Goal: Contribute content: Add original content to the website for others to see

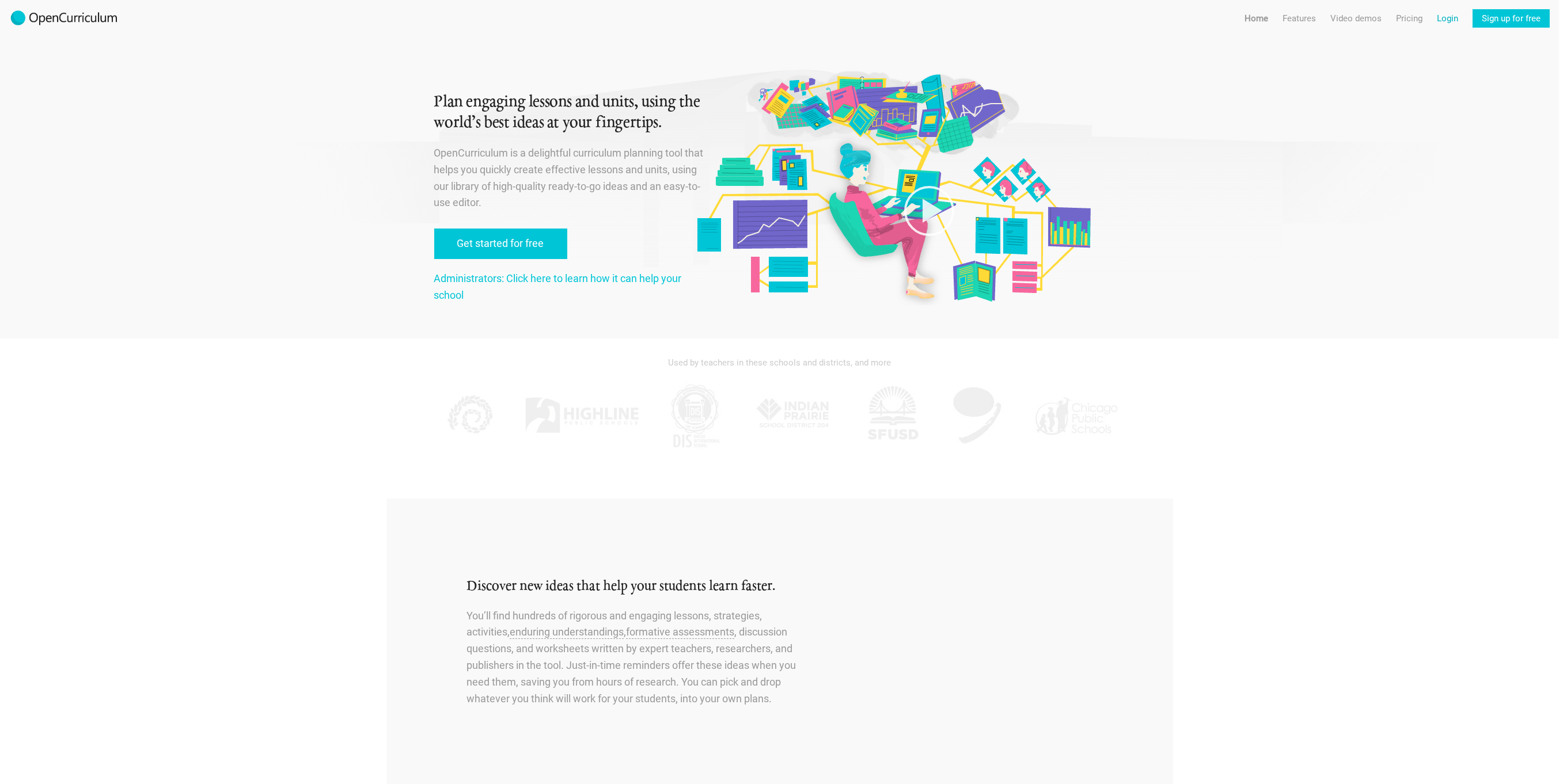
click at [1455, 18] on link "Login" at bounding box center [1447, 18] width 22 height 18
click at [1445, 20] on link "Login" at bounding box center [1447, 18] width 22 height 18
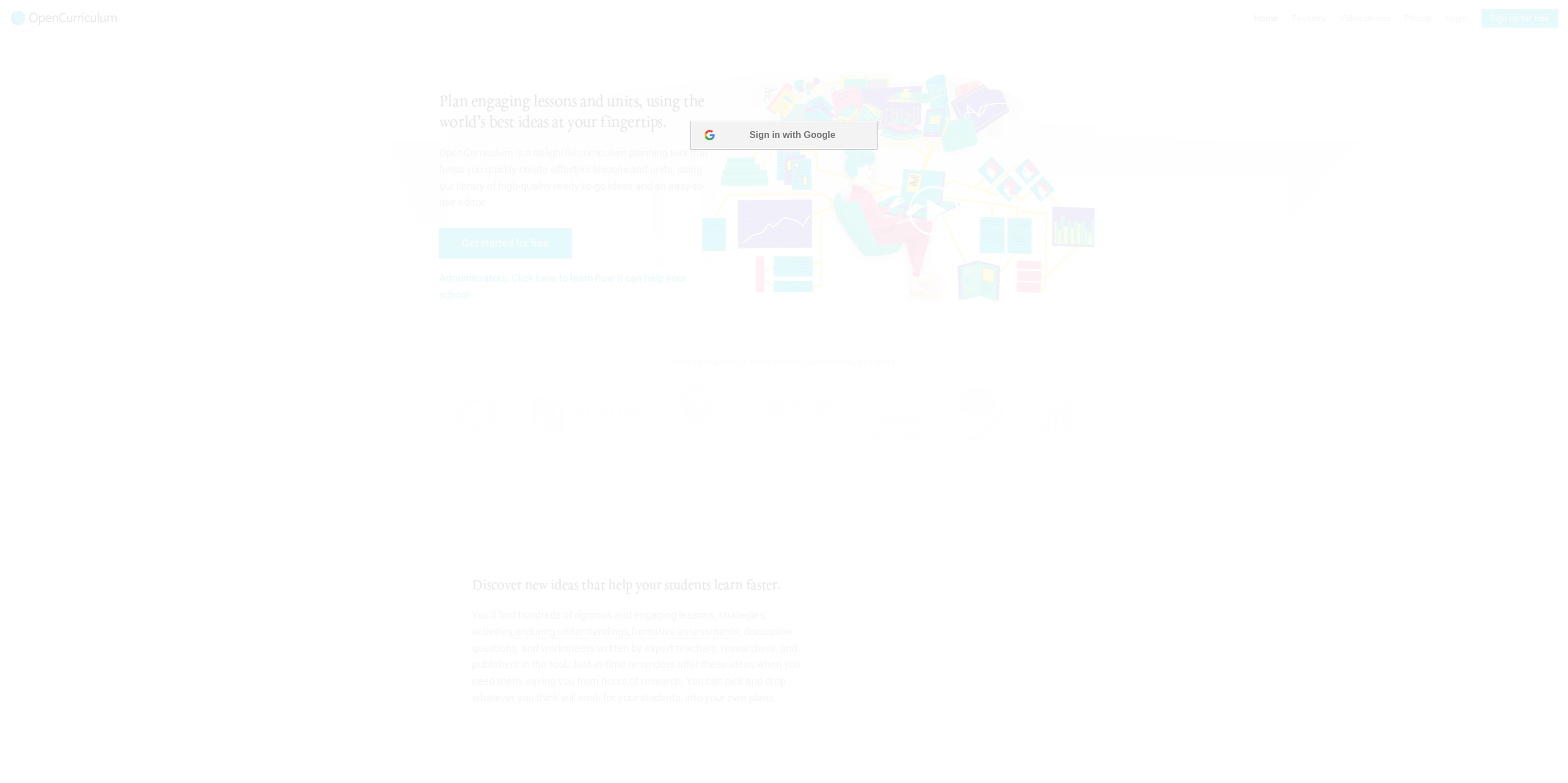
click at [783, 134] on button "Sign in with Google" at bounding box center [783, 134] width 187 height 29
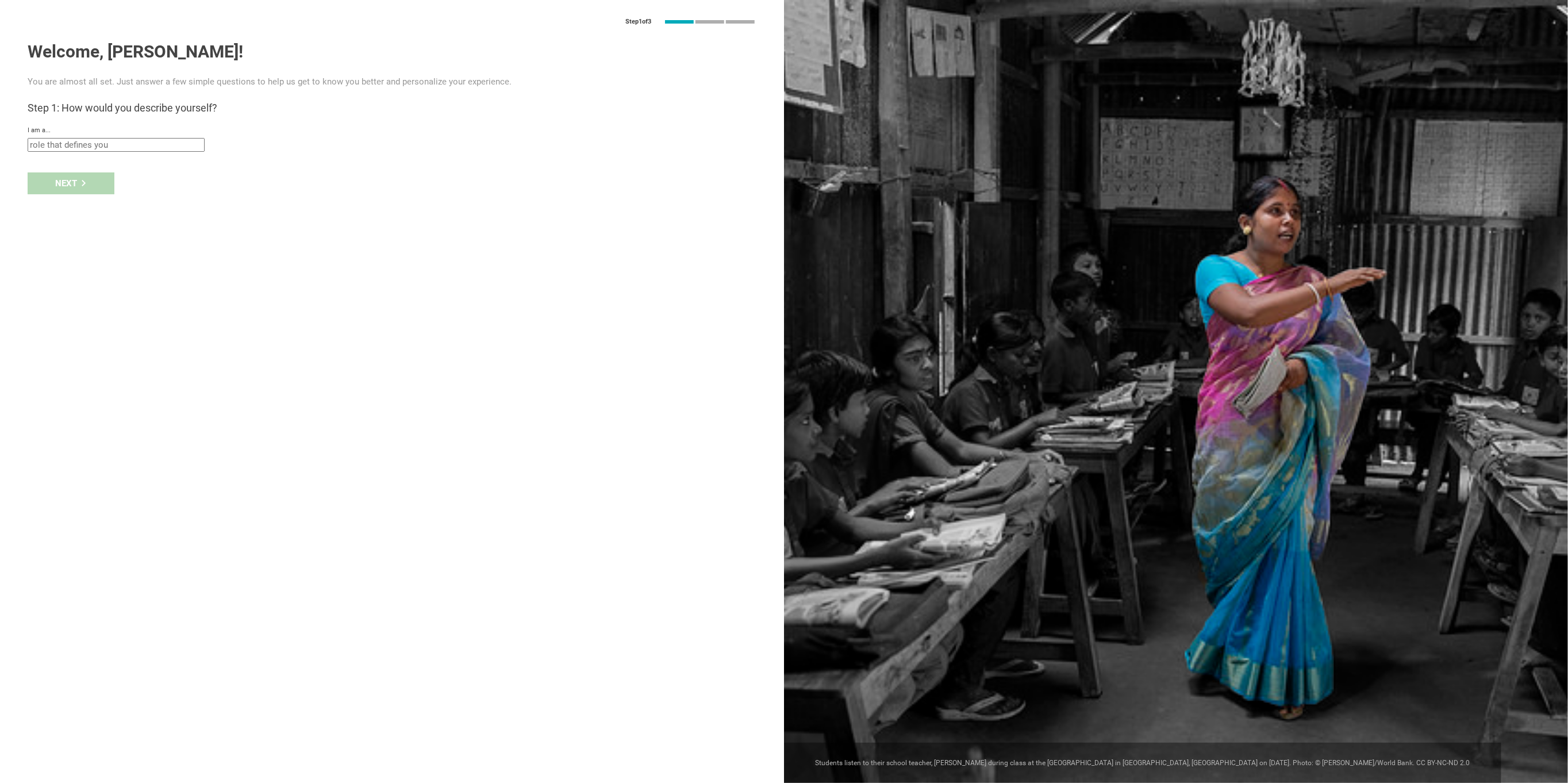
click at [114, 142] on input "text" at bounding box center [116, 145] width 177 height 14
click at [69, 162] on div "Teacher" at bounding box center [116, 164] width 163 height 11
type input "Teacher"
click at [195, 183] on div at bounding box center [193, 183] width 6 height 5
click at [97, 205] on div "school" at bounding box center [114, 206] width 159 height 11
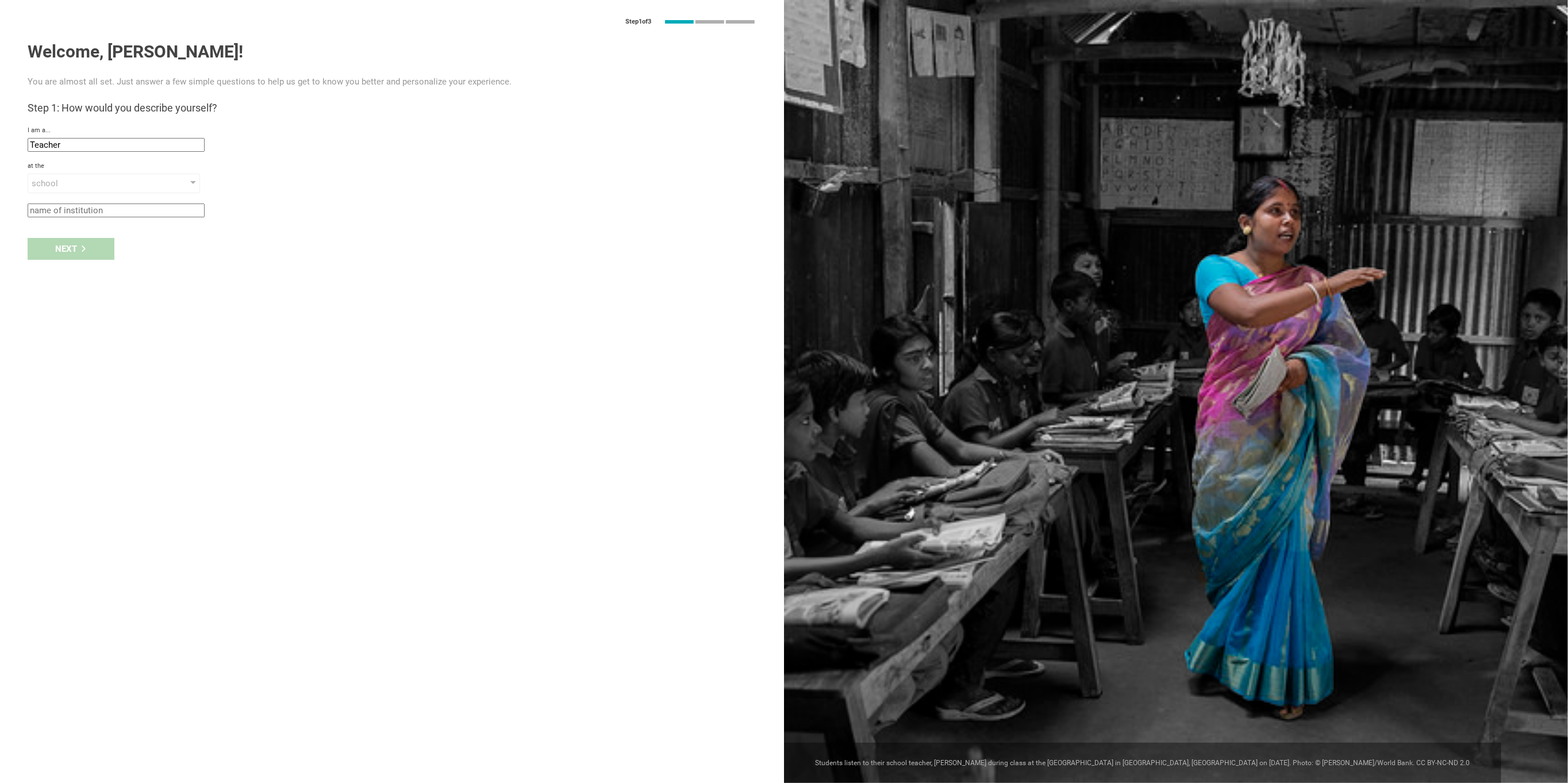
click at [107, 209] on input "text" at bounding box center [116, 210] width 177 height 14
type input "Isle of Hope"
click at [96, 245] on div "Next" at bounding box center [71, 249] width 87 height 22
type input "Savannah, Georgia"
click at [75, 280] on div "Next" at bounding box center [71, 284] width 87 height 22
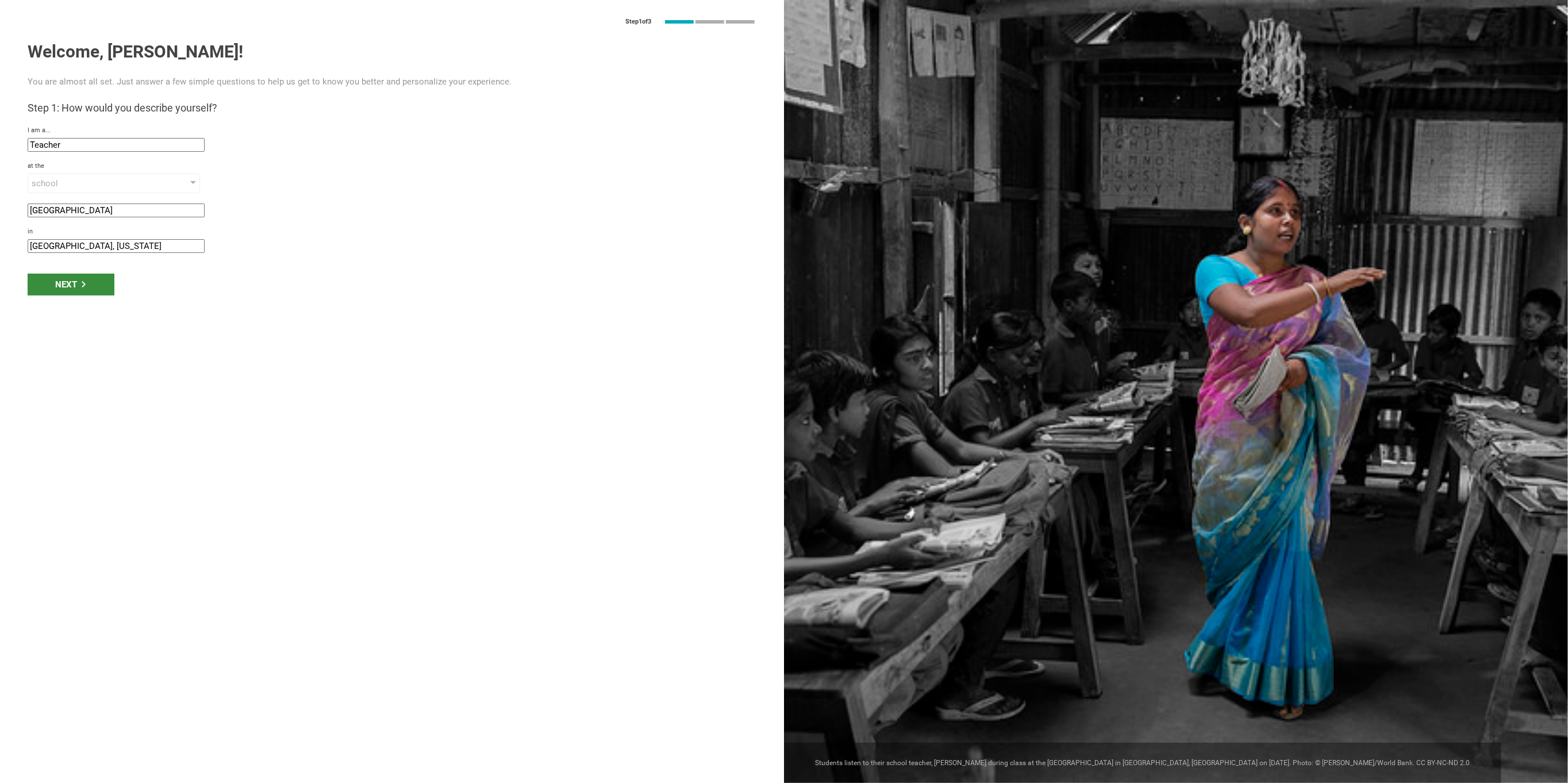
click at [75, 280] on div "Next" at bounding box center [71, 284] width 87 height 22
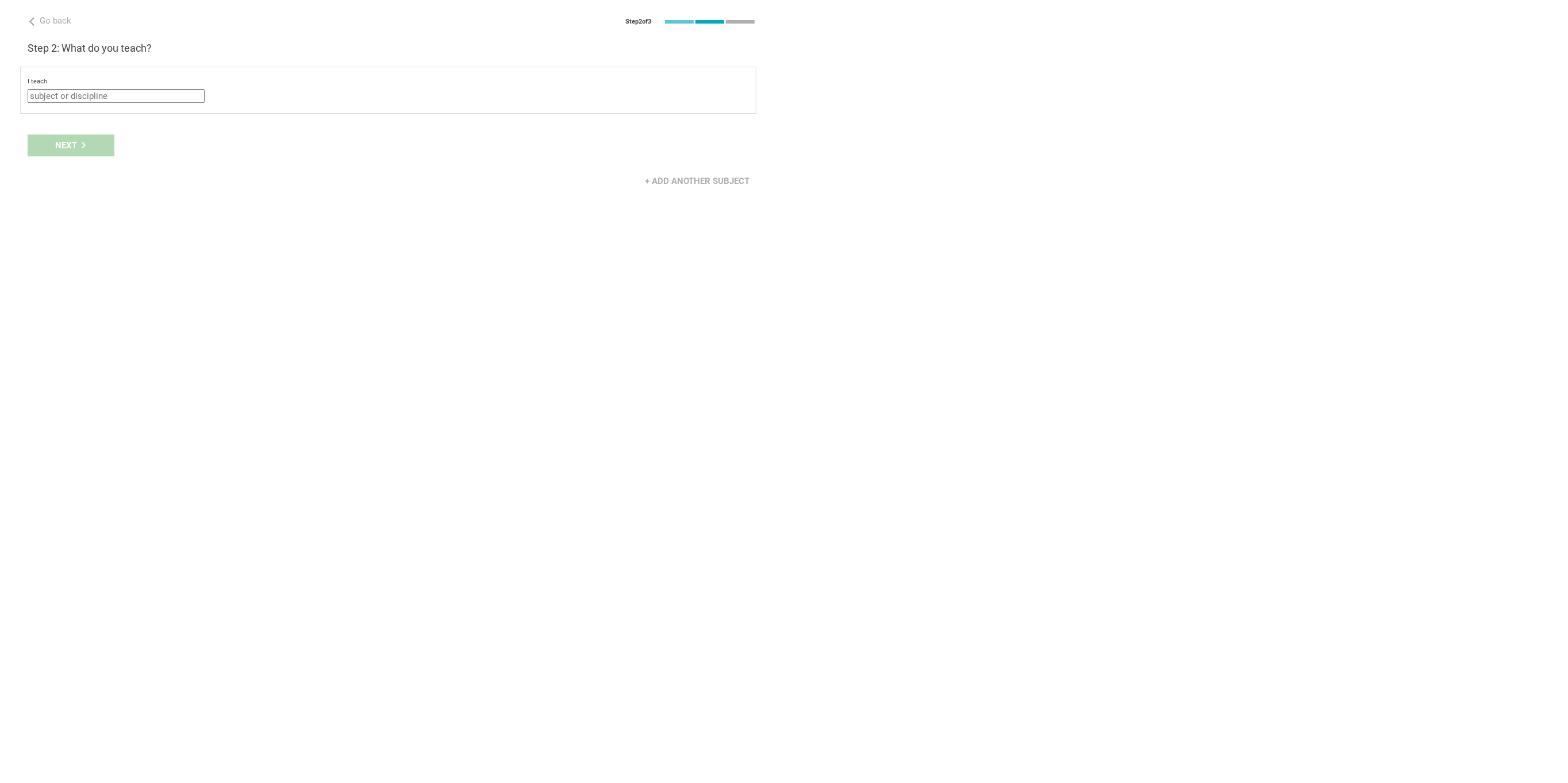
click at [130, 87] on div "I teach Mathematics English (Language Arts) Science Social Studies Other" at bounding box center [388, 90] width 722 height 26
click at [129, 92] on input "text" at bounding box center [116, 96] width 177 height 14
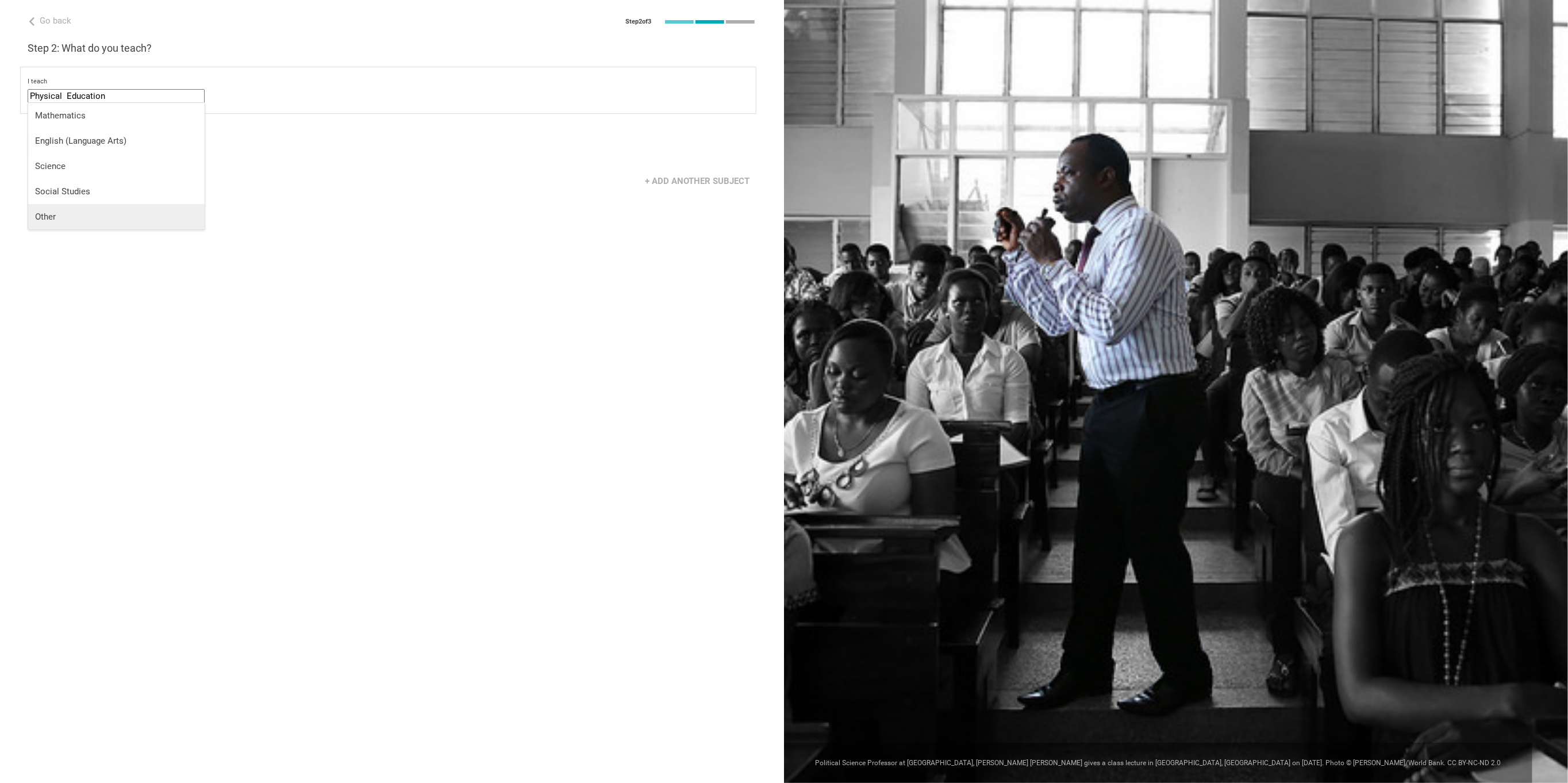
click at [58, 207] on li "Other" at bounding box center [116, 217] width 177 height 26
type input "Other"
click at [198, 125] on div "select from specific areas" at bounding box center [114, 123] width 173 height 19
click at [52, 231] on div "Physical Education" at bounding box center [114, 231] width 159 height 14
click at [345, 210] on div "+ Add another subject" at bounding box center [392, 210] width 784 height 36
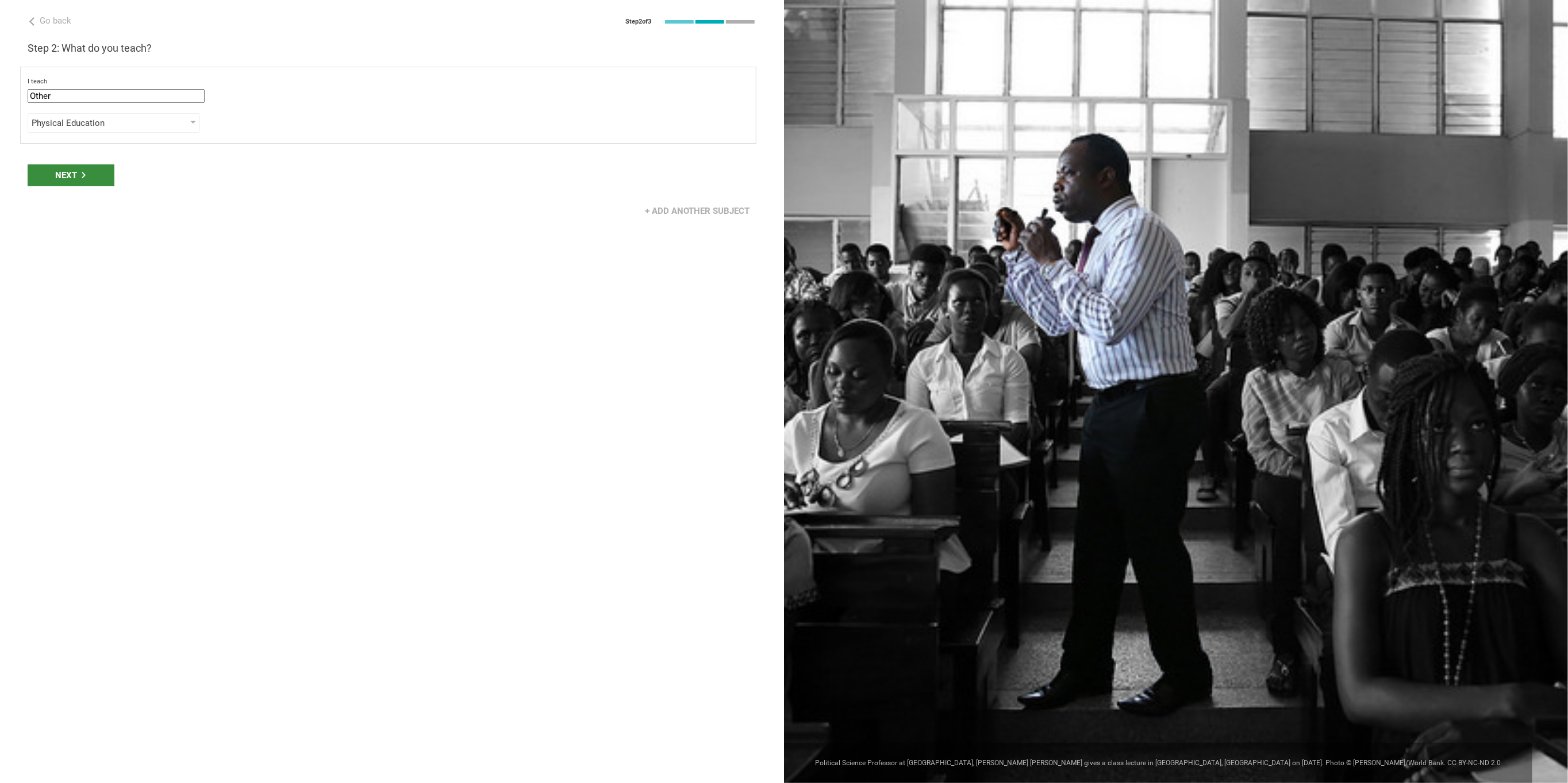
click at [87, 175] on div "Next" at bounding box center [71, 175] width 87 height 22
click at [198, 163] on div "Grade" at bounding box center [114, 164] width 173 height 19
click at [133, 187] on div "Grade" at bounding box center [114, 188] width 159 height 11
click at [198, 194] on div "select from grades" at bounding box center [114, 194] width 173 height 19
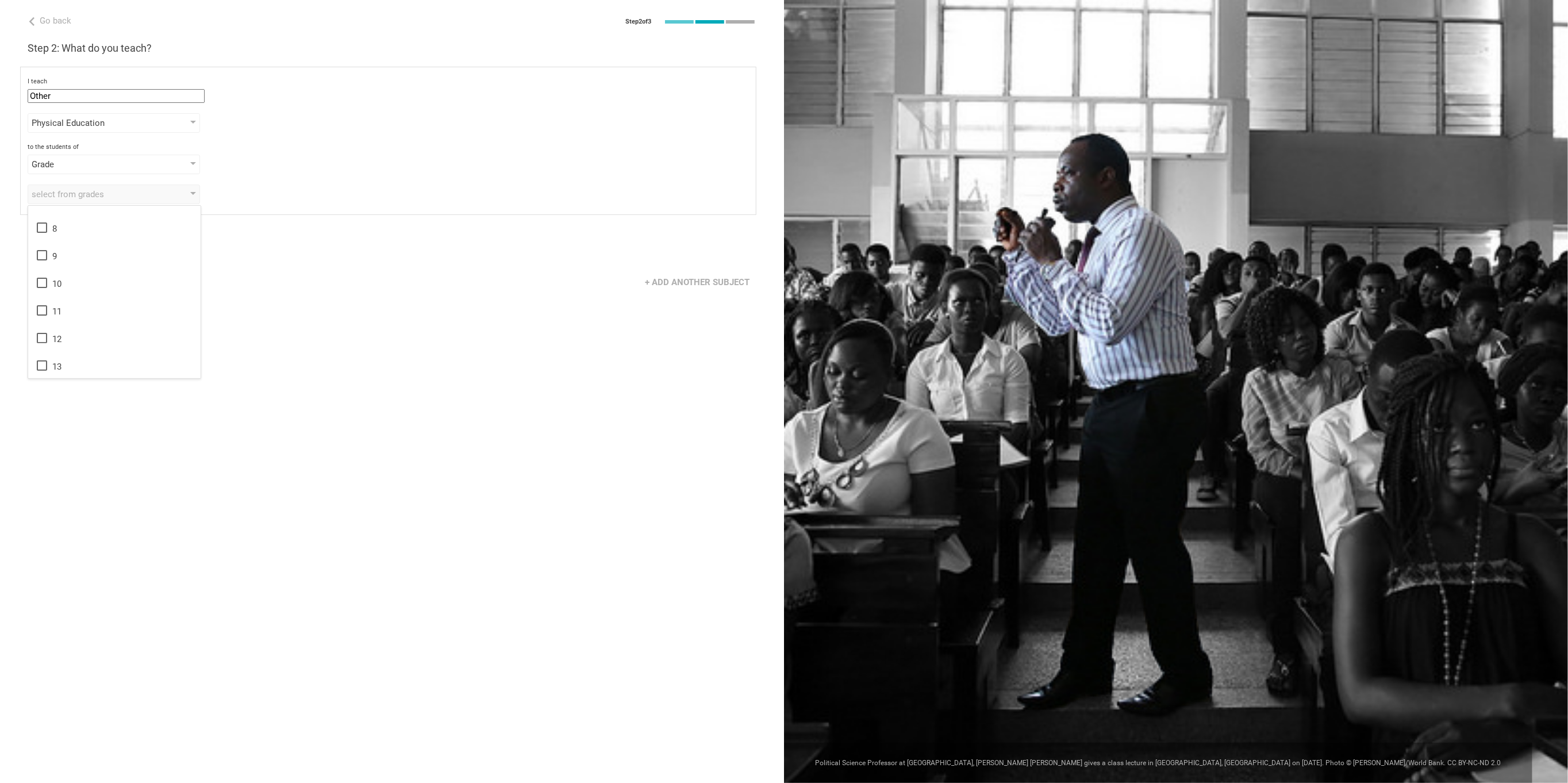
drag, startPoint x: 188, startPoint y: 331, endPoint x: 189, endPoint y: 315, distance: 16.0
click at [189, 315] on div "1 2 3 4 5 6 7 8 9 10 11 12 13" at bounding box center [114, 292] width 173 height 173
click at [41, 218] on icon at bounding box center [42, 219] width 14 height 14
click at [39, 250] on icon at bounding box center [42, 247] width 14 height 14
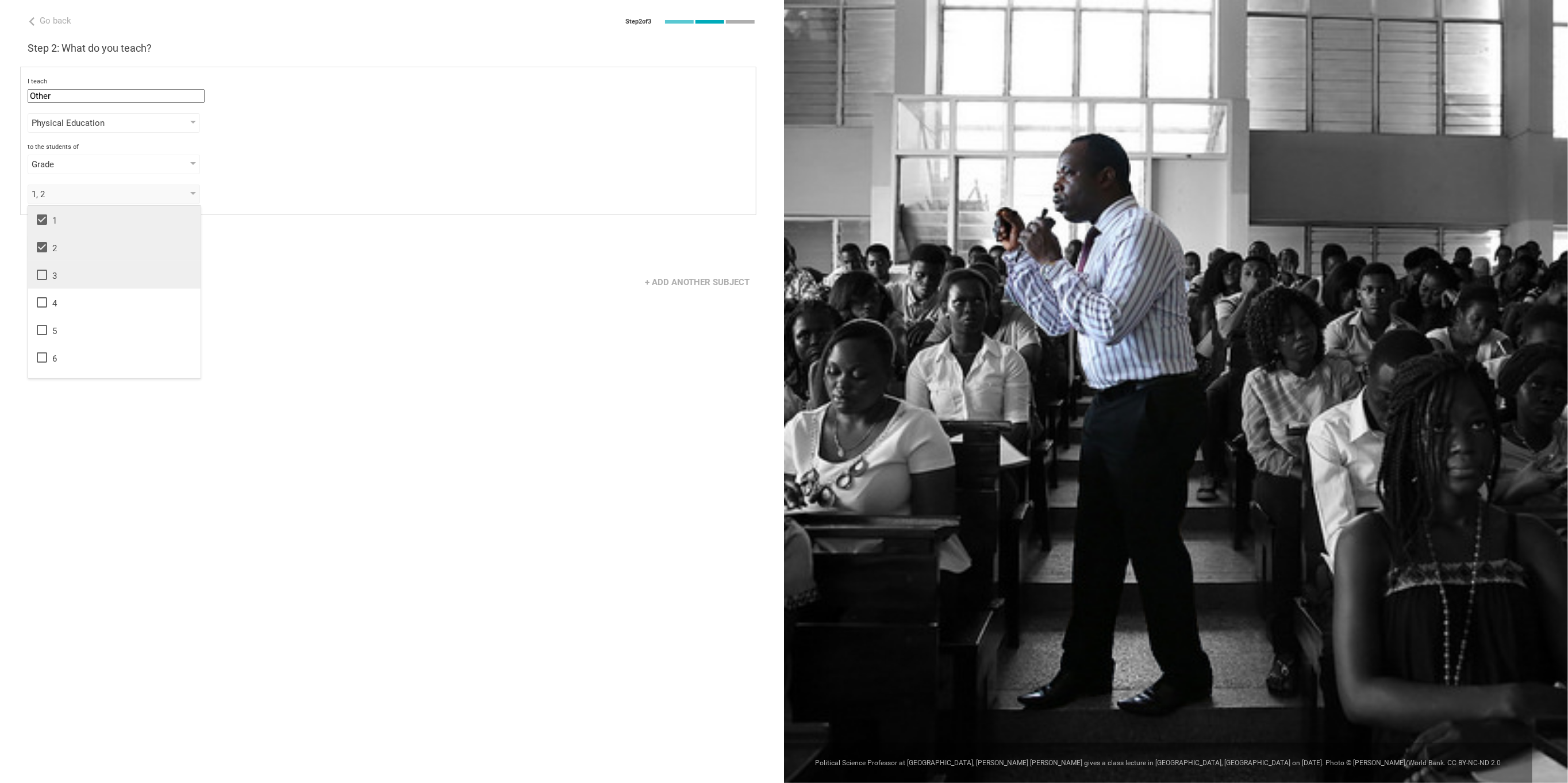
click at [42, 276] on icon at bounding box center [42, 275] width 14 height 14
click at [42, 301] on icon at bounding box center [42, 302] width 14 height 14
click at [43, 328] on icon at bounding box center [42, 330] width 14 height 14
click at [420, 278] on div "+ Add another subject" at bounding box center [392, 282] width 784 height 36
click at [96, 249] on div "Next" at bounding box center [71, 247] width 87 height 22
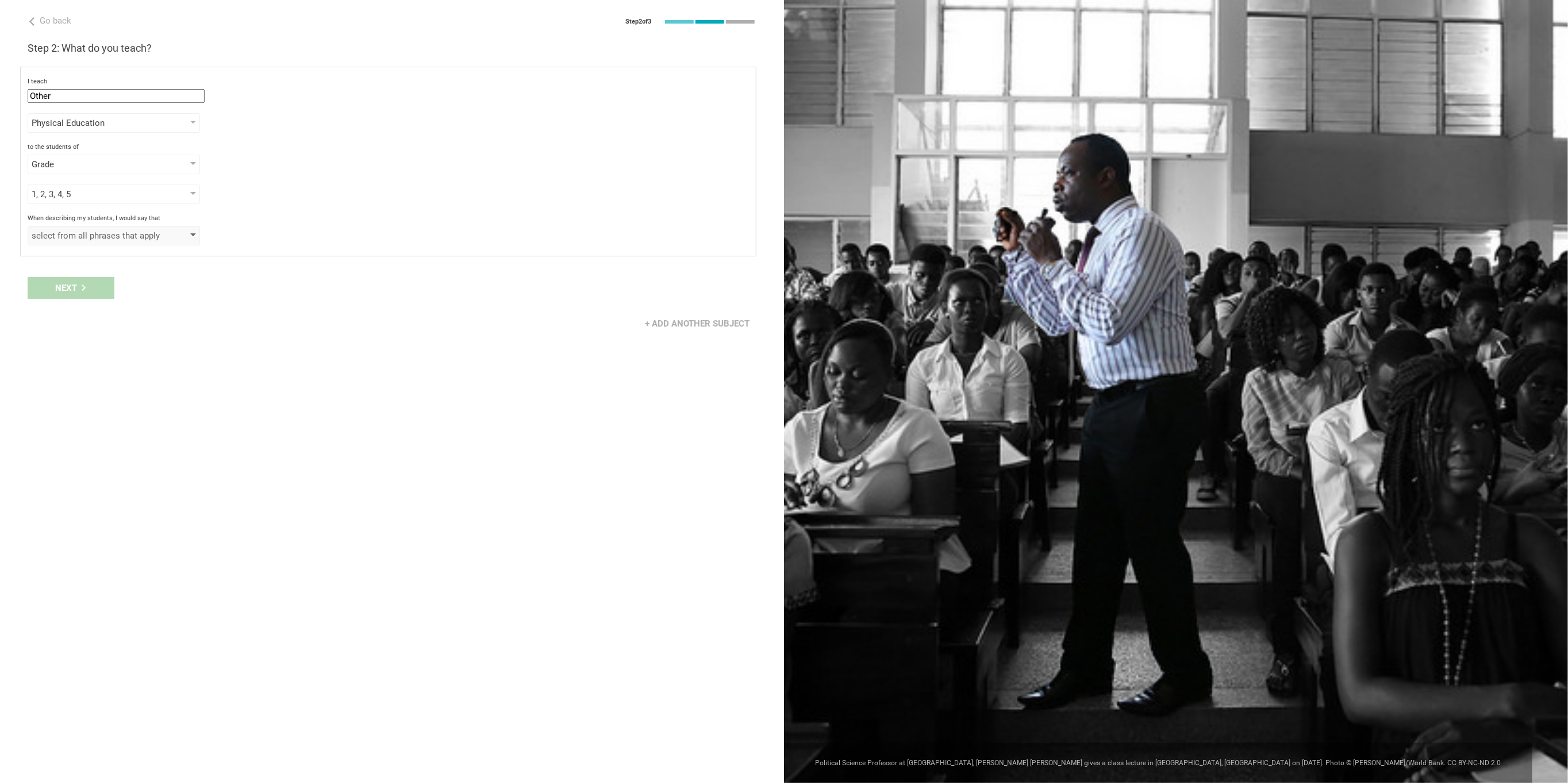
click at [193, 241] on div "select from all phrases that apply" at bounding box center [114, 235] width 173 height 19
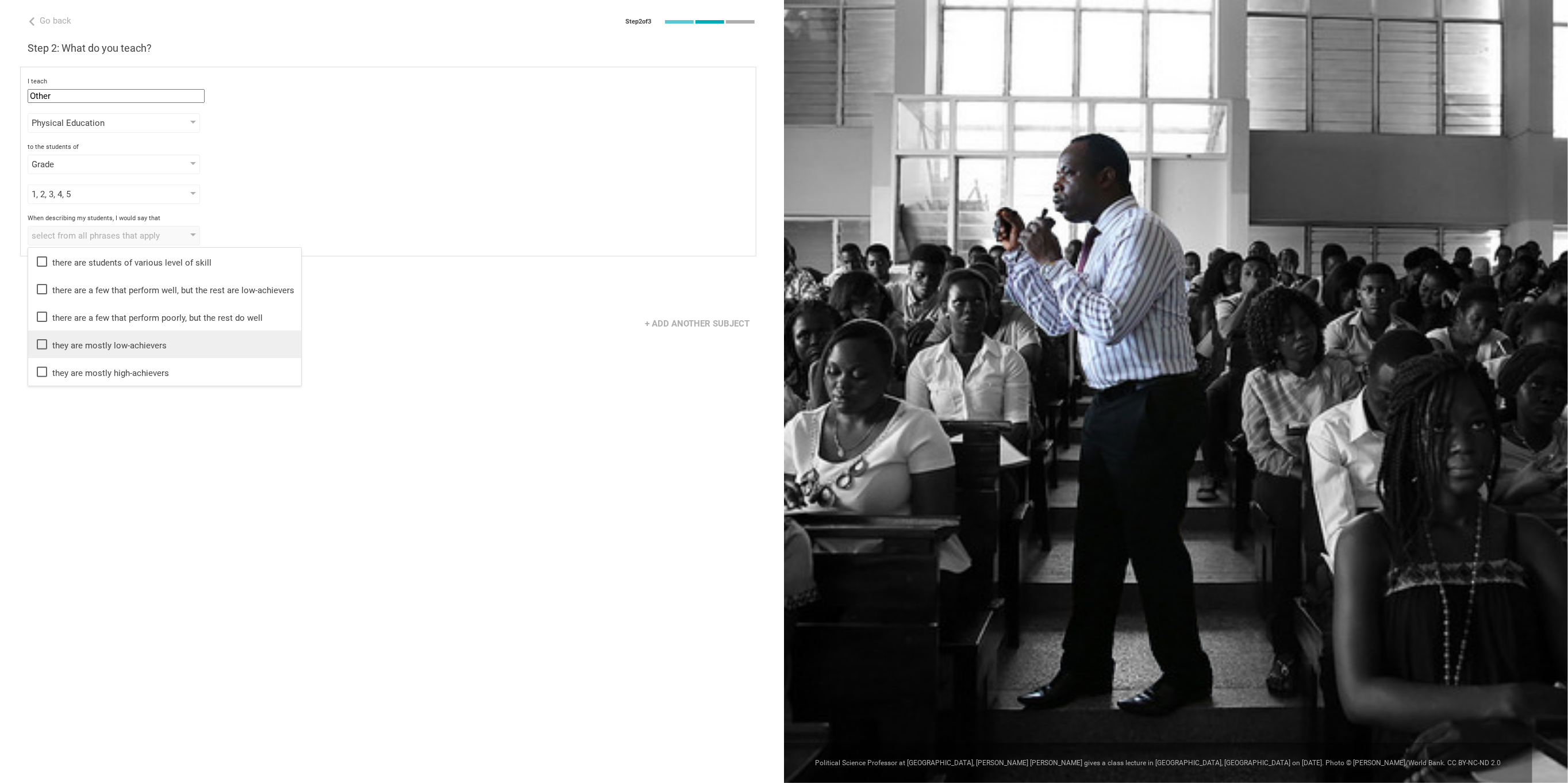
click at [46, 340] on icon at bounding box center [42, 344] width 14 height 14
click at [370, 364] on div "Go back Step 2 of 3 Welcome, Christine! You are almost all set. Just answer a f…" at bounding box center [392, 391] width 784 height 783
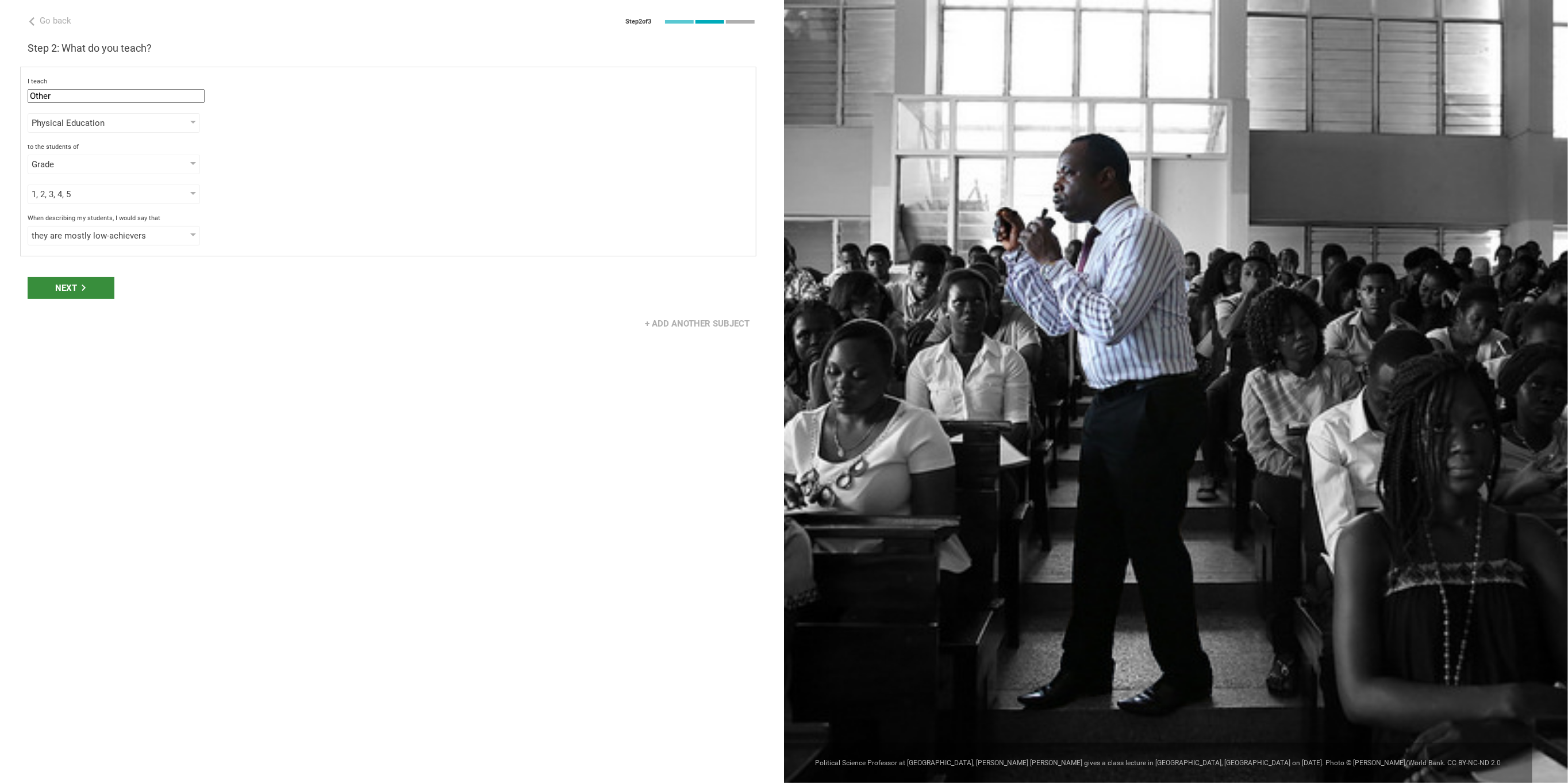
click at [44, 286] on div "Next" at bounding box center [71, 288] width 87 height 22
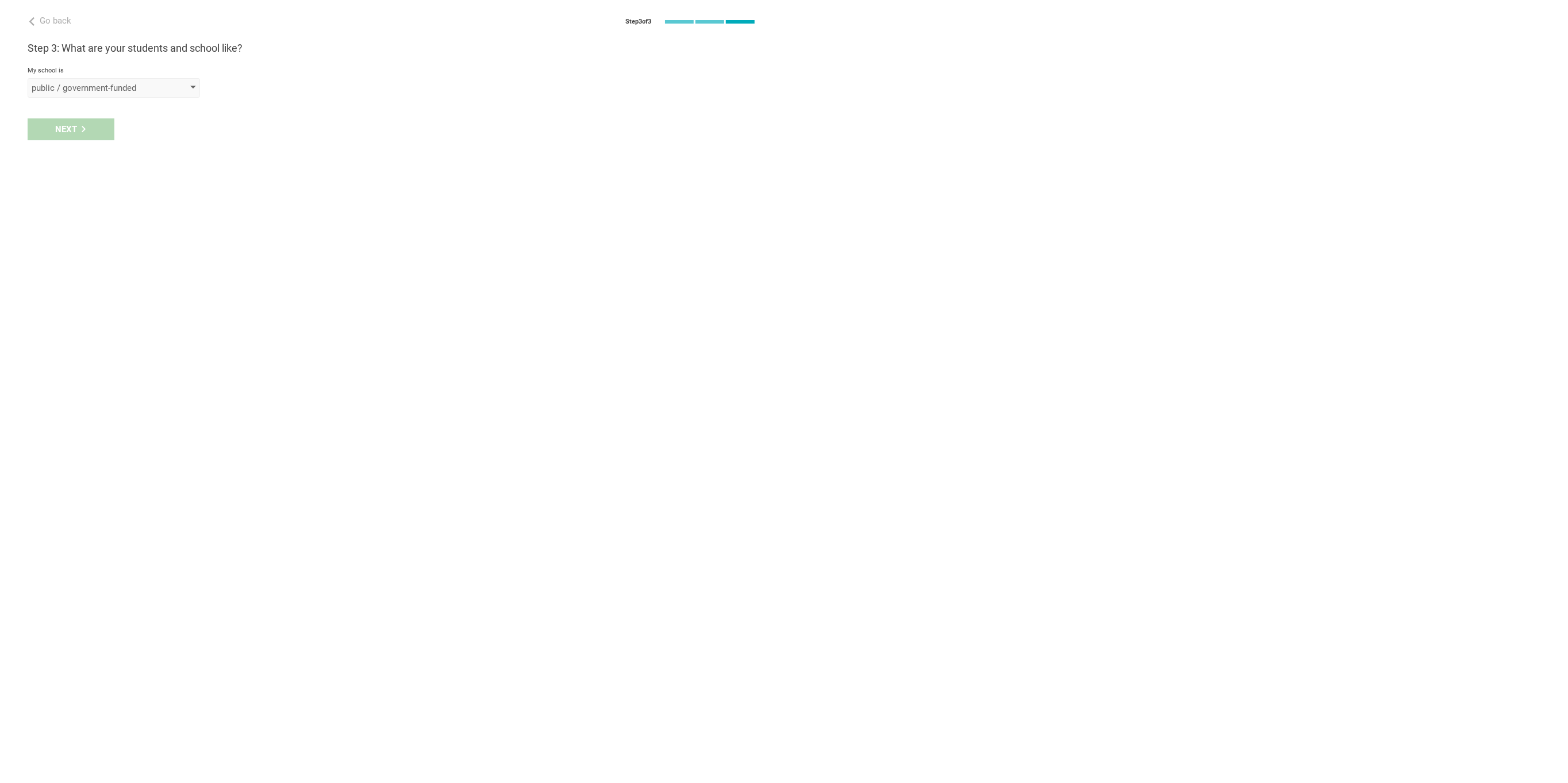
click at [198, 91] on div "public / government-funded" at bounding box center [114, 87] width 173 height 19
click at [153, 112] on div "public / government-funded" at bounding box center [114, 111] width 159 height 11
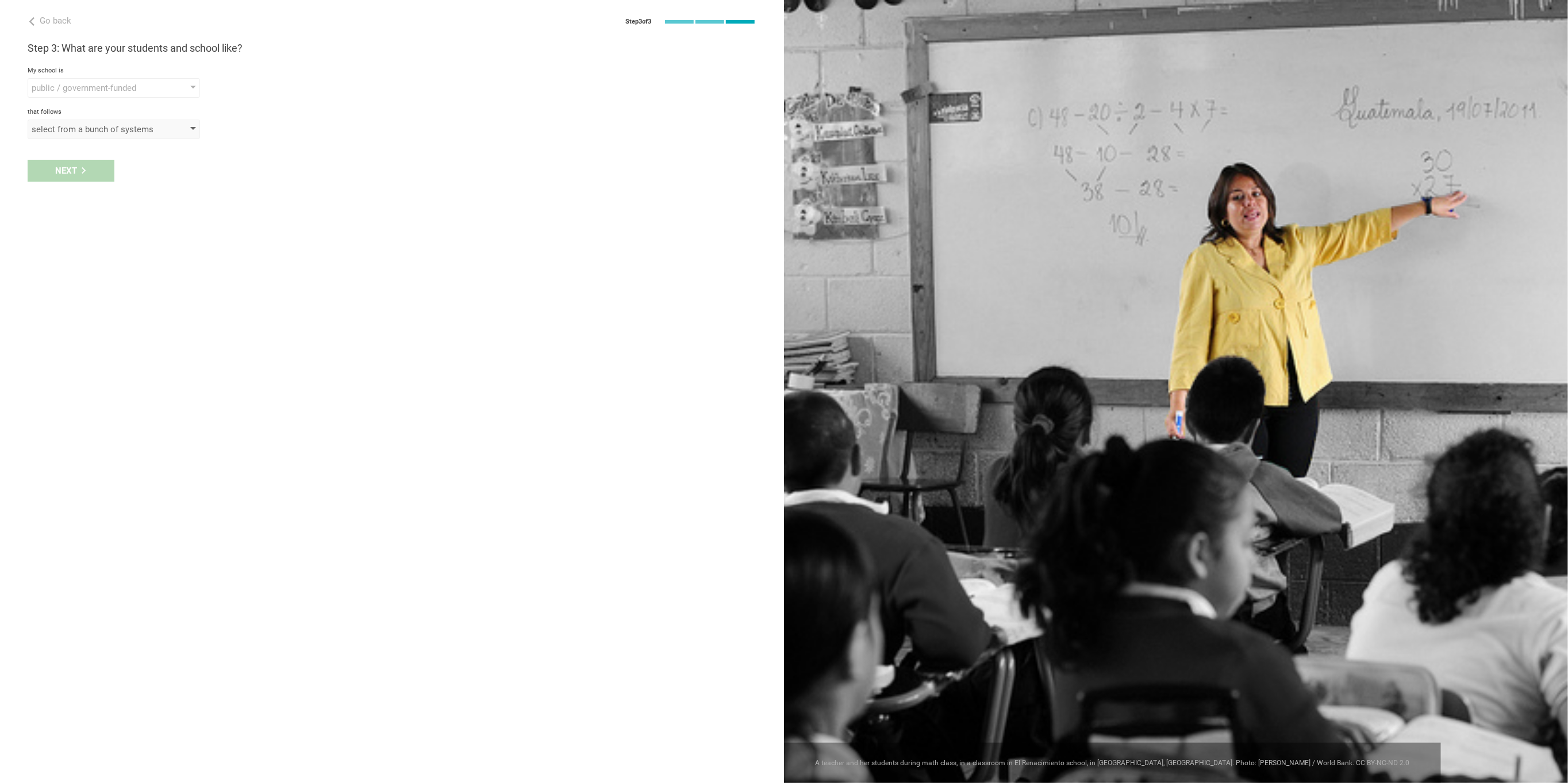
click at [186, 130] on div "select from a bunch of systems" at bounding box center [114, 129] width 173 height 19
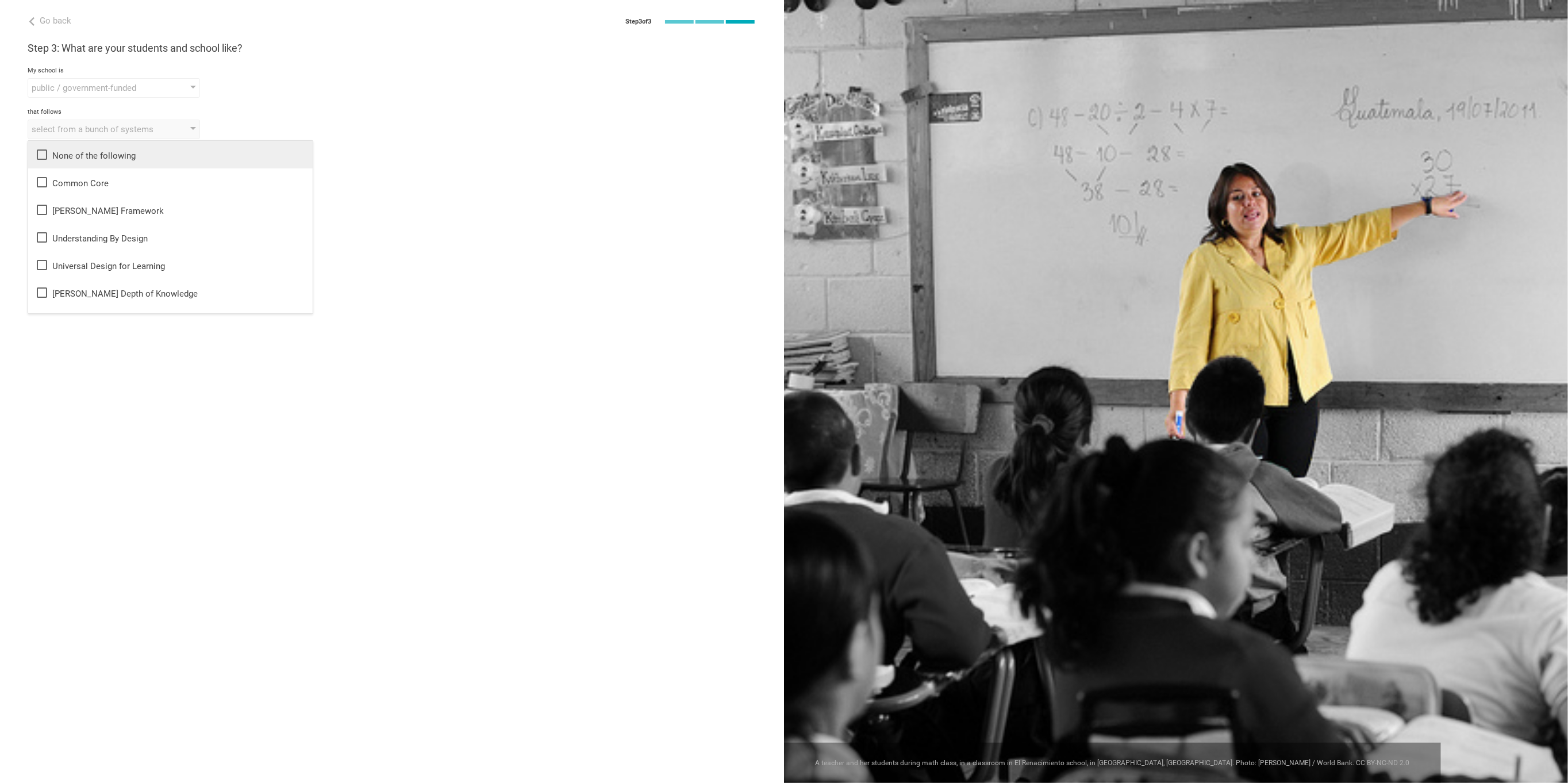
click at [39, 150] on icon at bounding box center [42, 154] width 10 height 10
click at [76, 409] on div "Go back Step 3 of 3 Welcome, Christine! You are almost all set. Just answer a f…" at bounding box center [392, 391] width 784 height 783
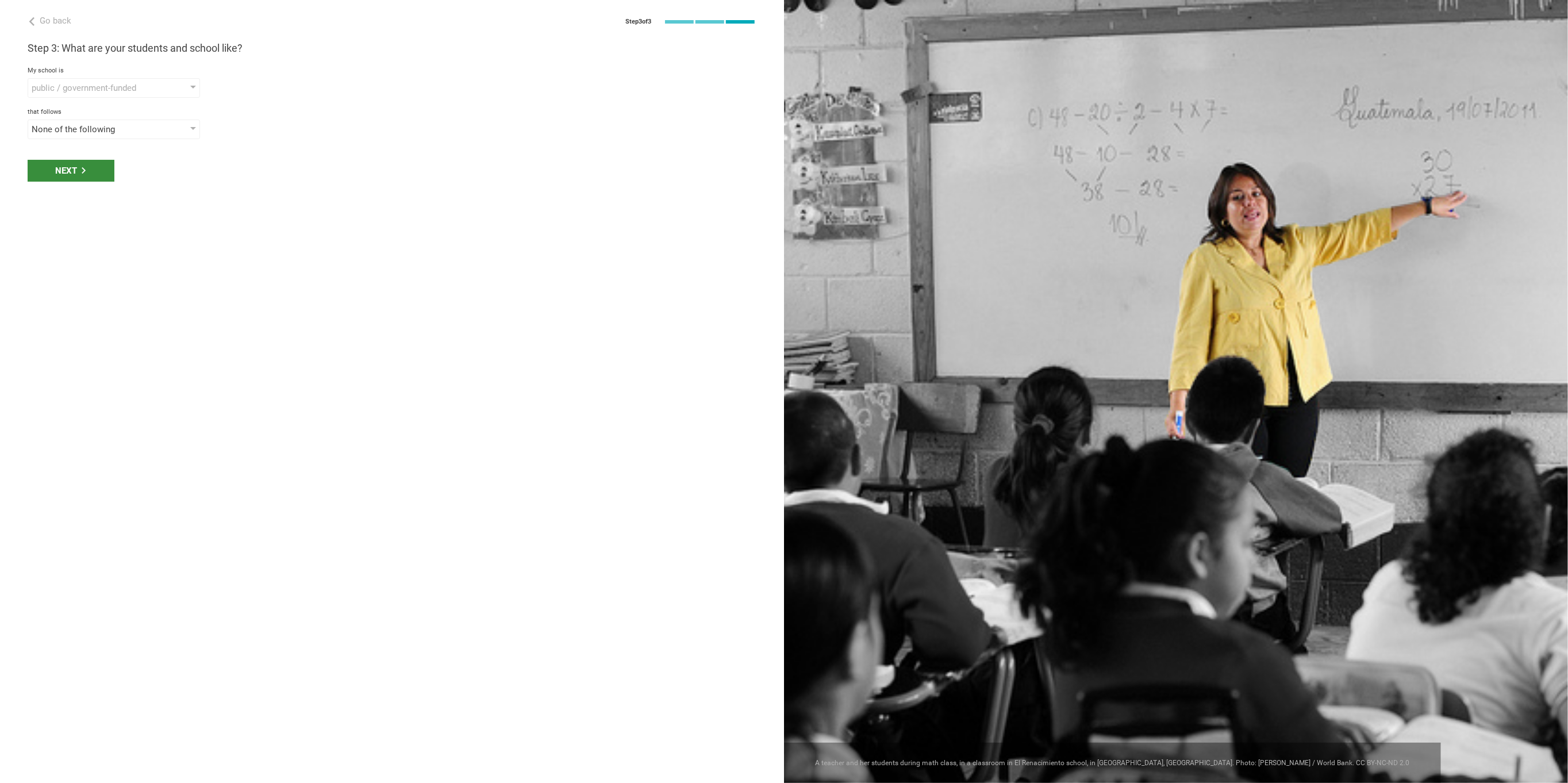
click at [104, 173] on div "Next" at bounding box center [71, 171] width 87 height 22
click at [192, 173] on div "select phrases that describe your student population" at bounding box center [114, 171] width 173 height 19
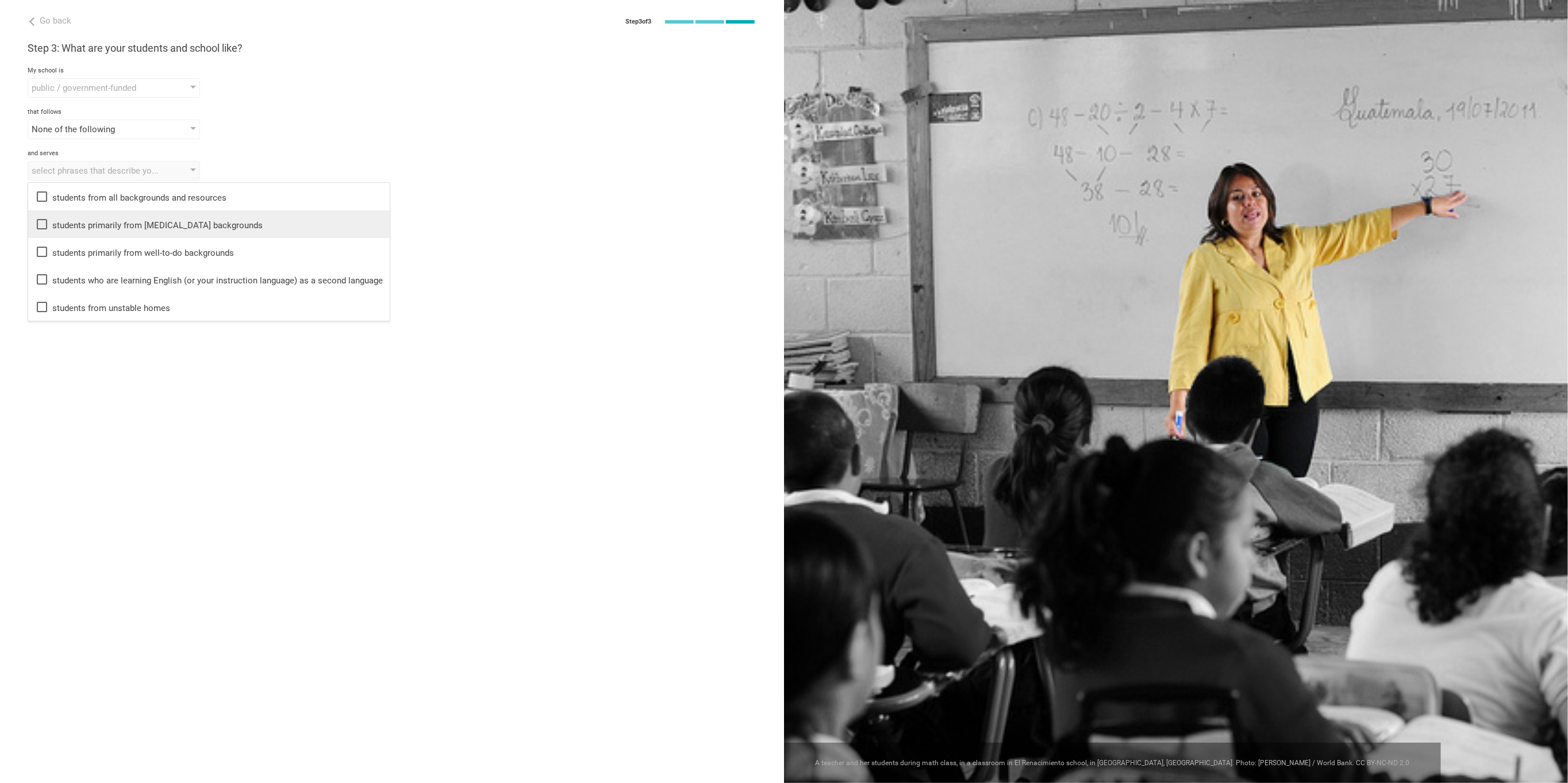
click at [46, 224] on icon at bounding box center [42, 224] width 10 height 10
click at [380, 394] on div "Go back Step 3 of 3 Welcome, Christine! You are almost all set. Just answer a f…" at bounding box center [392, 391] width 784 height 783
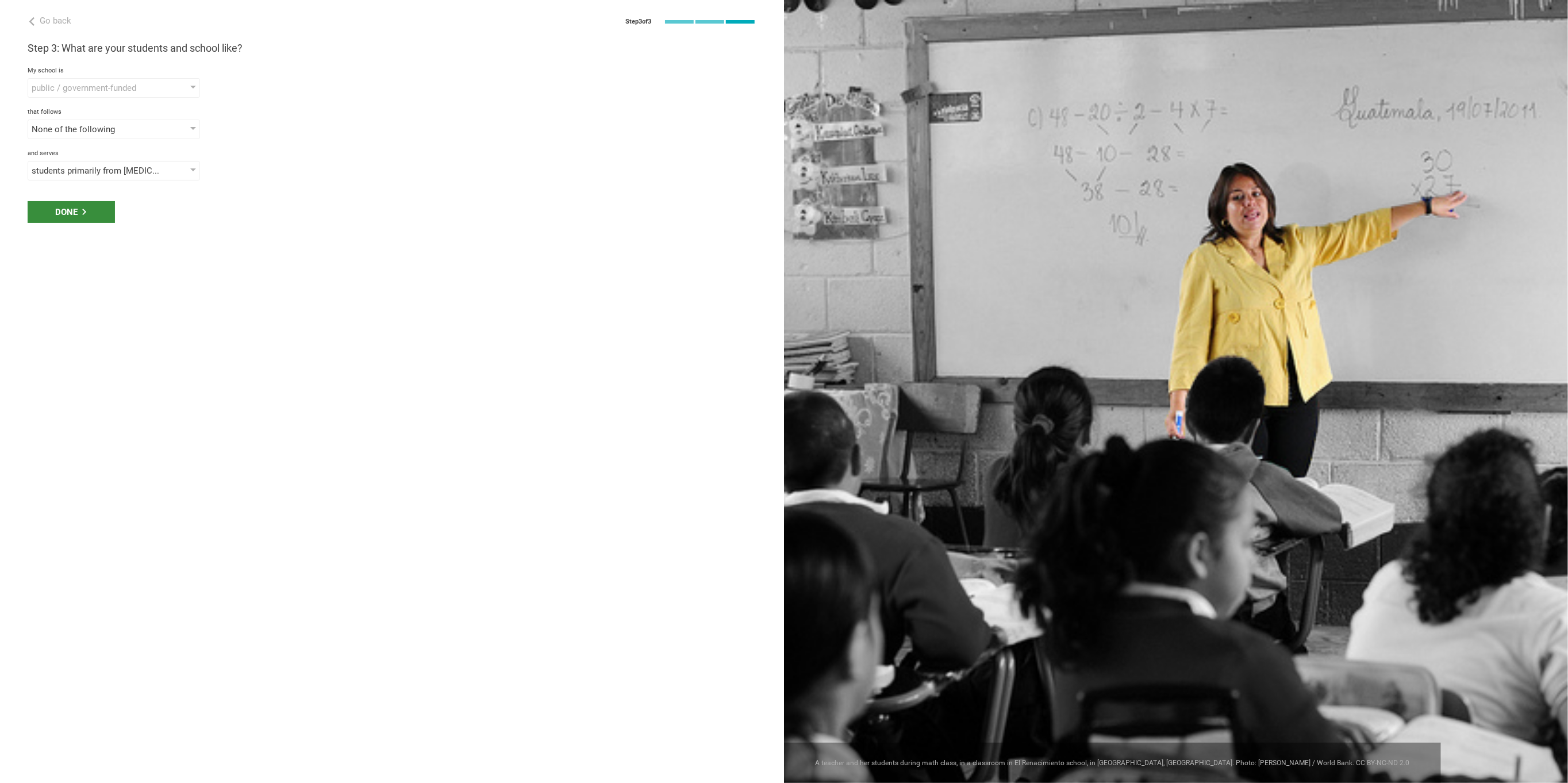
click at [93, 207] on div "Done" at bounding box center [71, 212] width 87 height 22
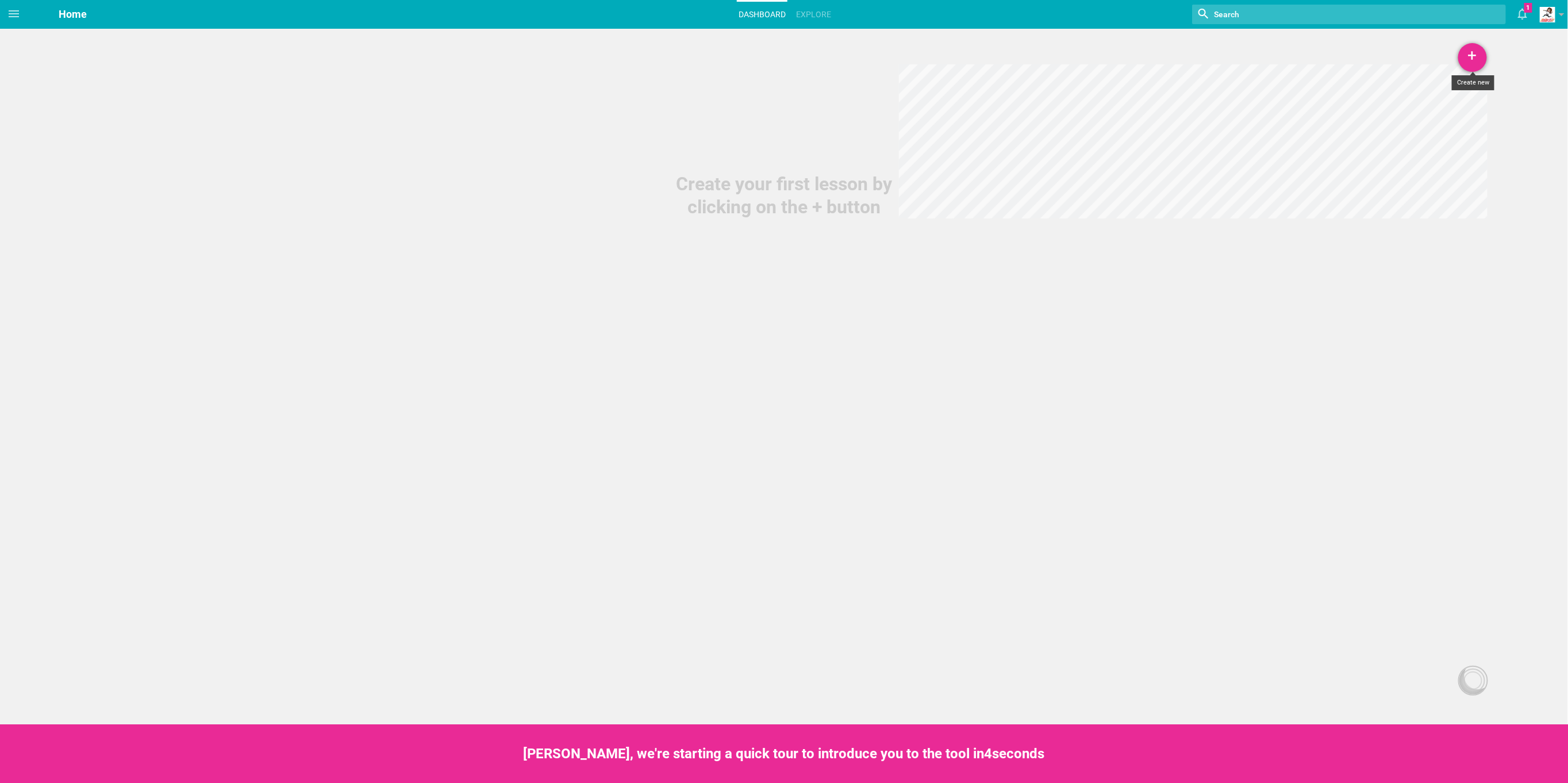
click at [1468, 49] on div "+" at bounding box center [1472, 57] width 29 height 29
click at [1452, 90] on link "Lesson" at bounding box center [1444, 89] width 86 height 26
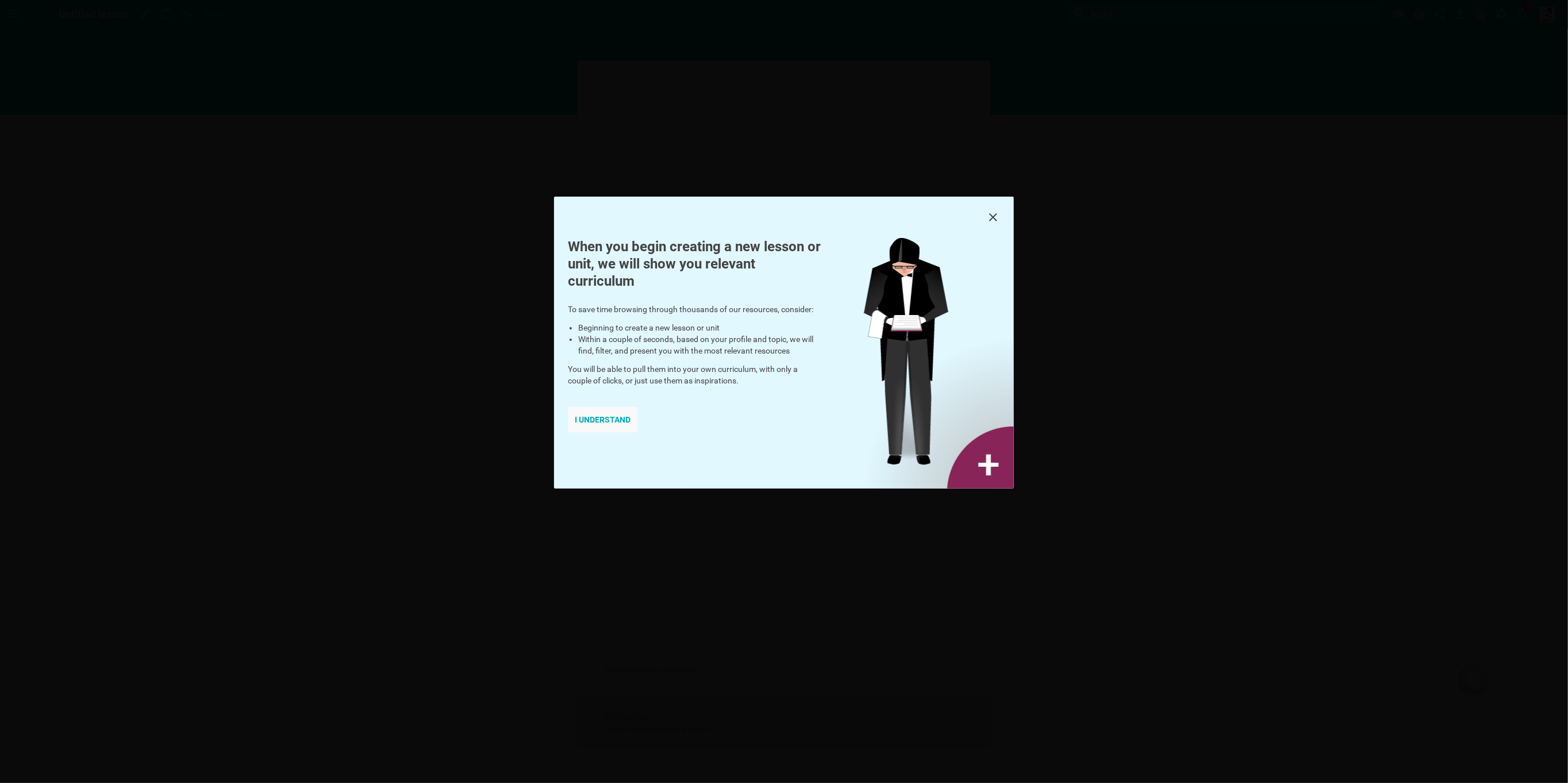
click at [589, 421] on div "I understand" at bounding box center [603, 420] width 70 height 26
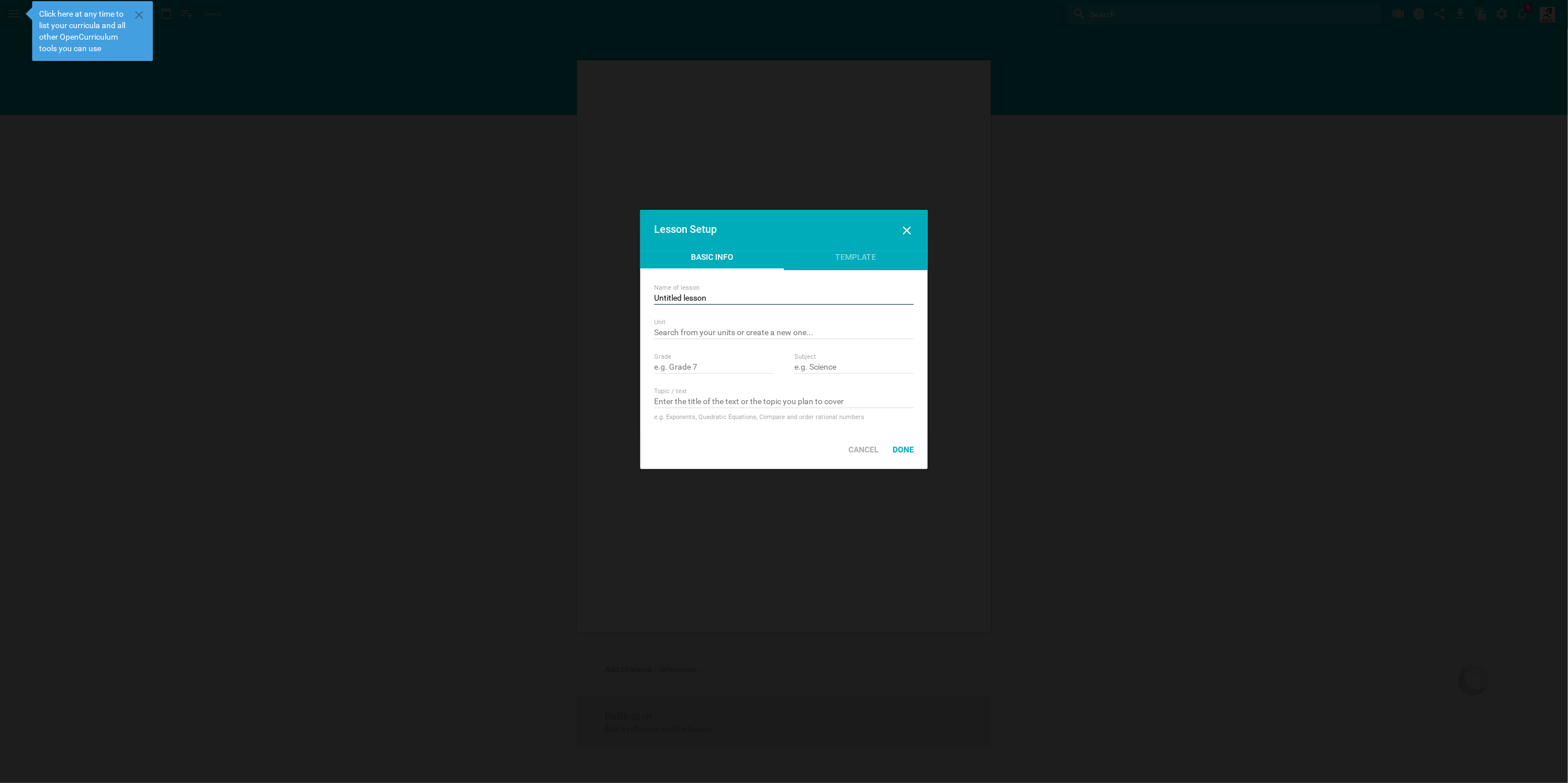
click at [713, 294] on input "Untitled lesson" at bounding box center [783, 298] width 260 height 11
type input "U"
type input "T"
type input "Underhand throw using handheld objects"
click at [713, 329] on input "text" at bounding box center [783, 333] width 260 height 11
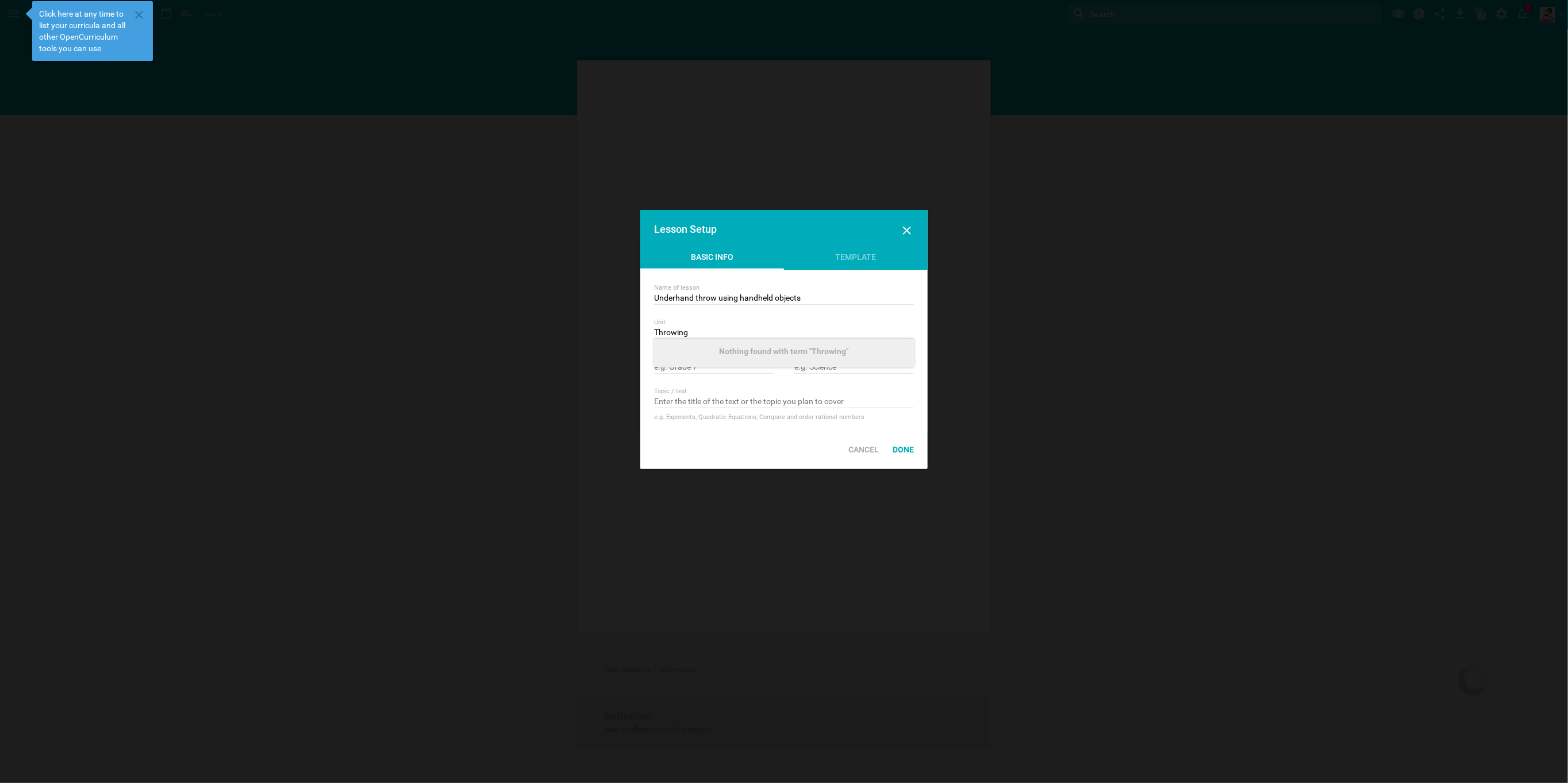
type input "Throwing"
click at [736, 399] on input "text" at bounding box center [783, 402] width 260 height 11
click at [855, 389] on div "Topic / text" at bounding box center [783, 392] width 260 height 8
click at [701, 364] on input "text" at bounding box center [713, 368] width 120 height 11
type input "1-8"
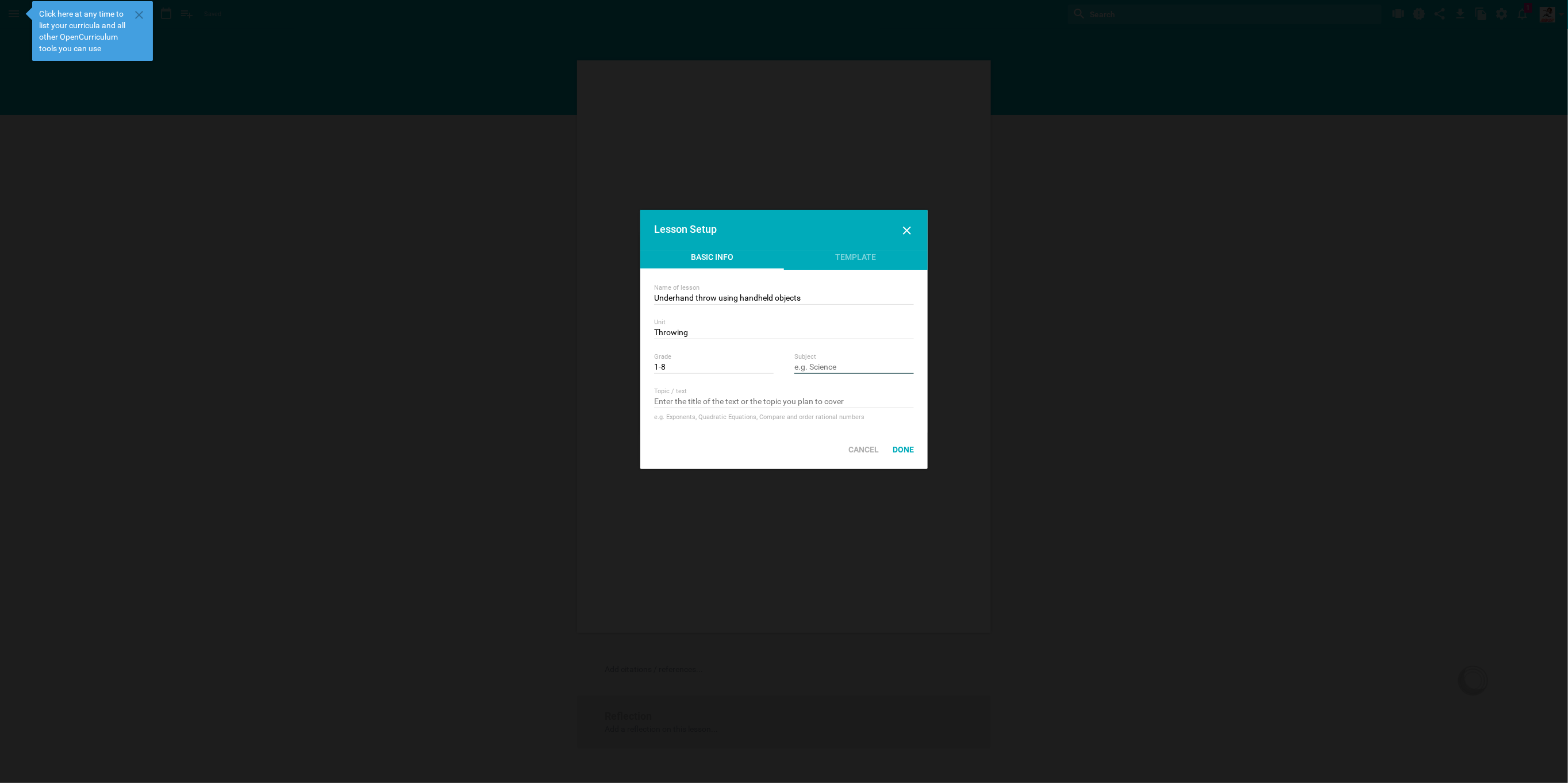
click at [803, 365] on input "text" at bounding box center [854, 368] width 120 height 11
type input "Physical Education"
click at [708, 397] on input "text" at bounding box center [783, 402] width 260 height 11
type input "t"
type input "Underhand throw"
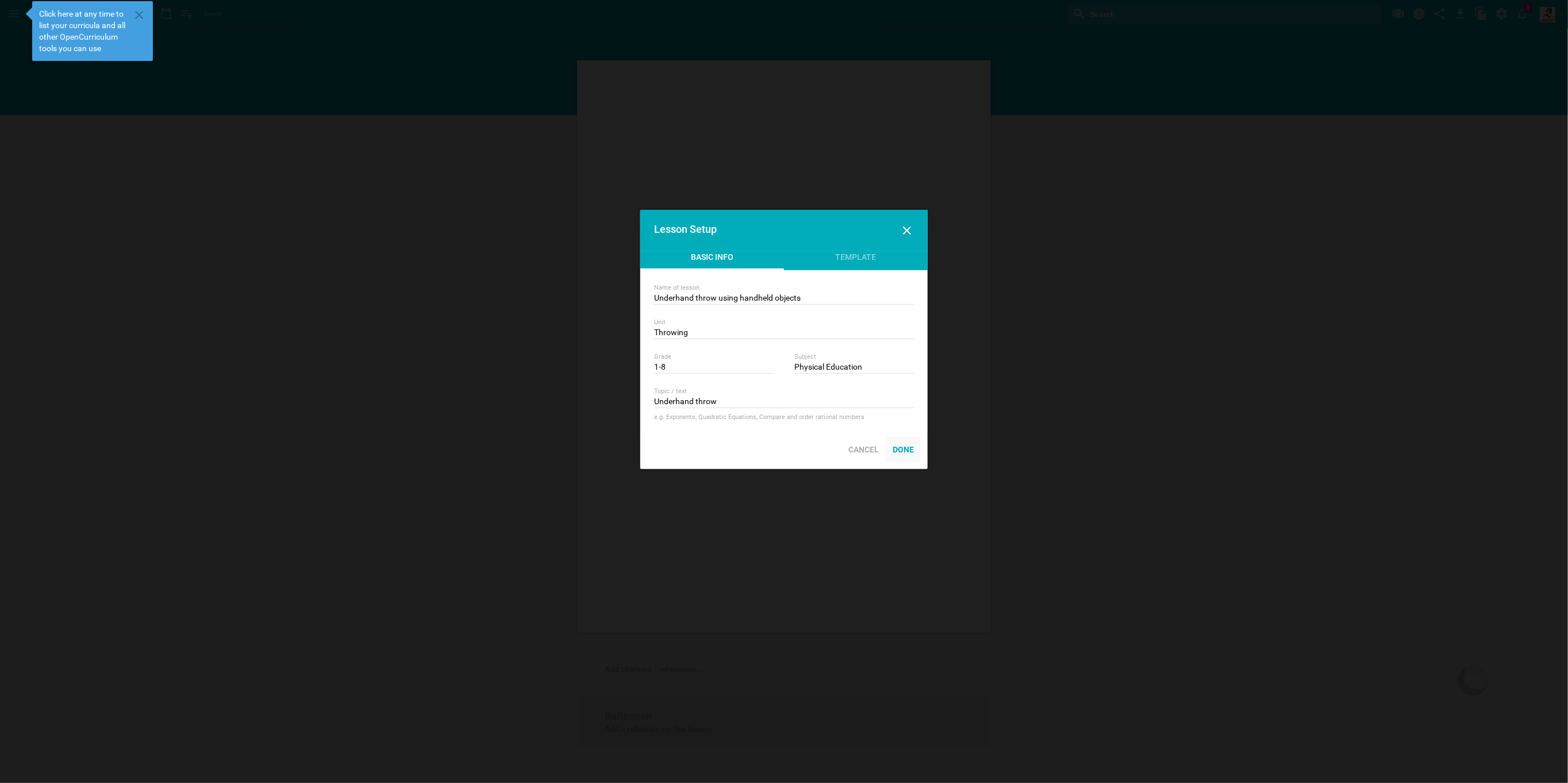
click at [908, 445] on div "Done" at bounding box center [903, 450] width 35 height 26
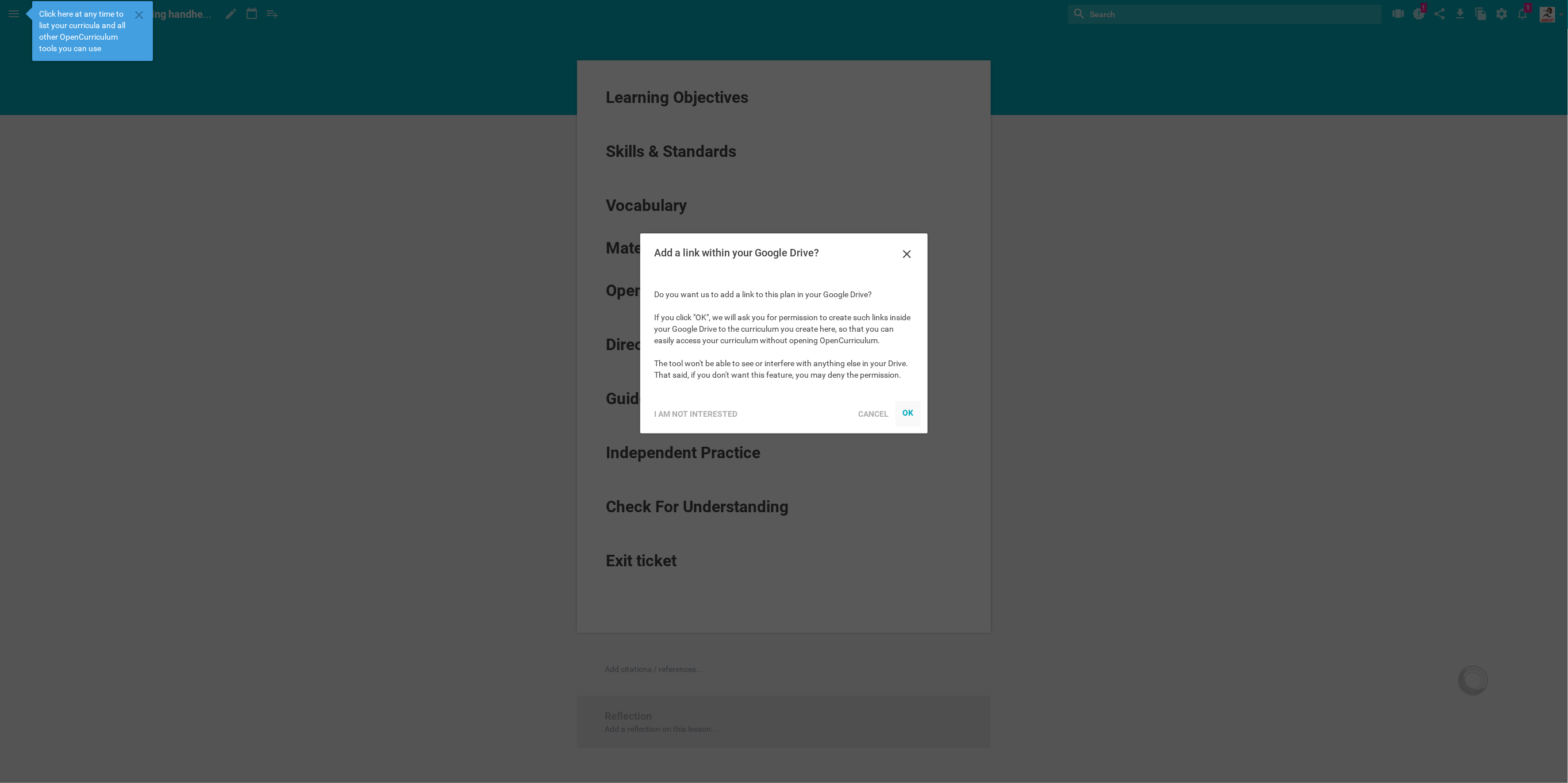
click at [910, 409] on div "OK" at bounding box center [907, 412] width 11 height 9
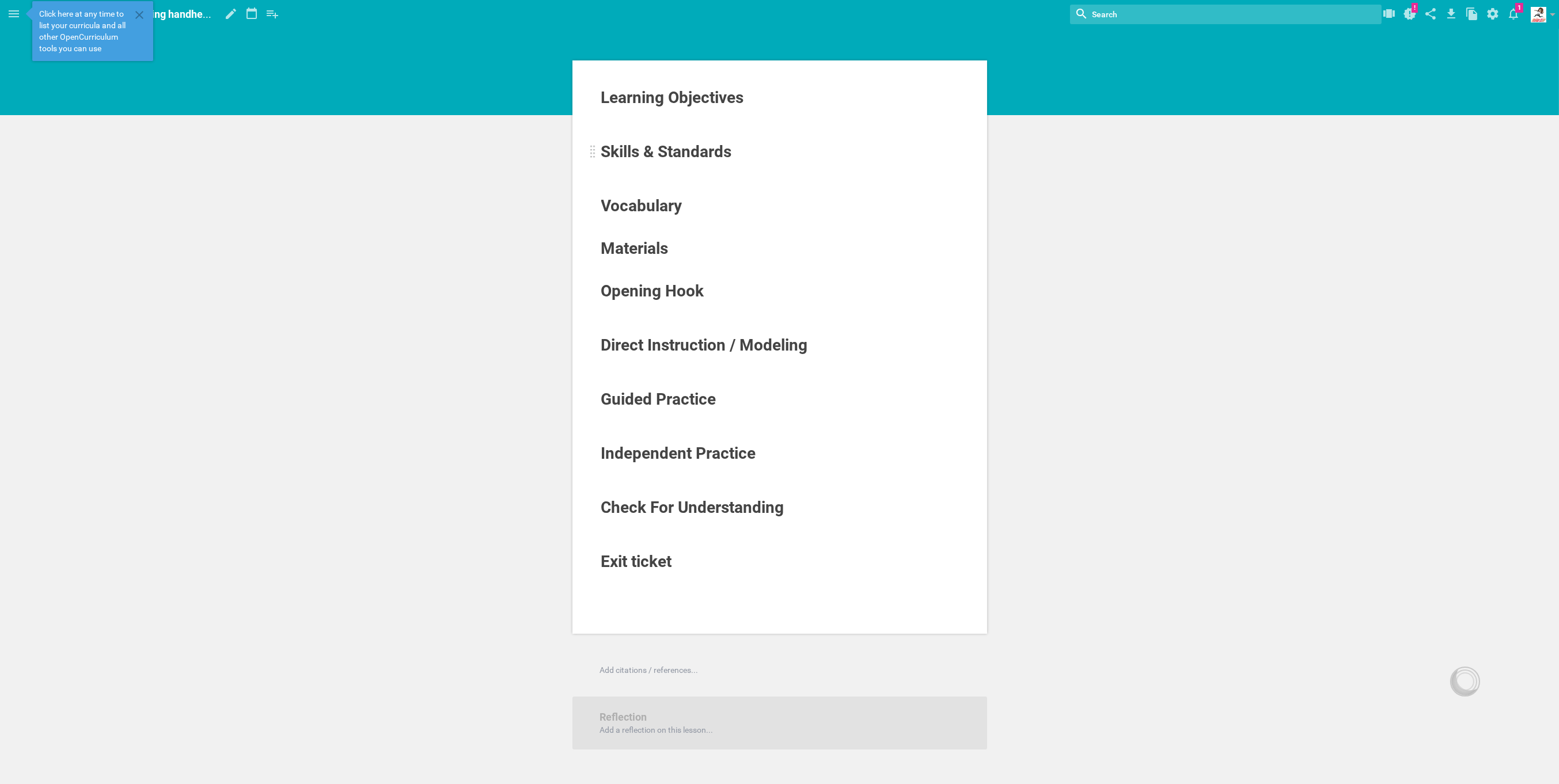
click at [692, 152] on span "Skills & Standards" at bounding box center [666, 151] width 131 height 19
click at [753, 149] on div "Skills & Standards" at bounding box center [744, 151] width 286 height 18
click at [594, 153] on div at bounding box center [593, 152] width 6 height 14
click at [1154, 221] on div "Learning Objectives Skills & Standards Vocabulary Materials Opening Hook Direct…" at bounding box center [780, 445] width 1559 height 890
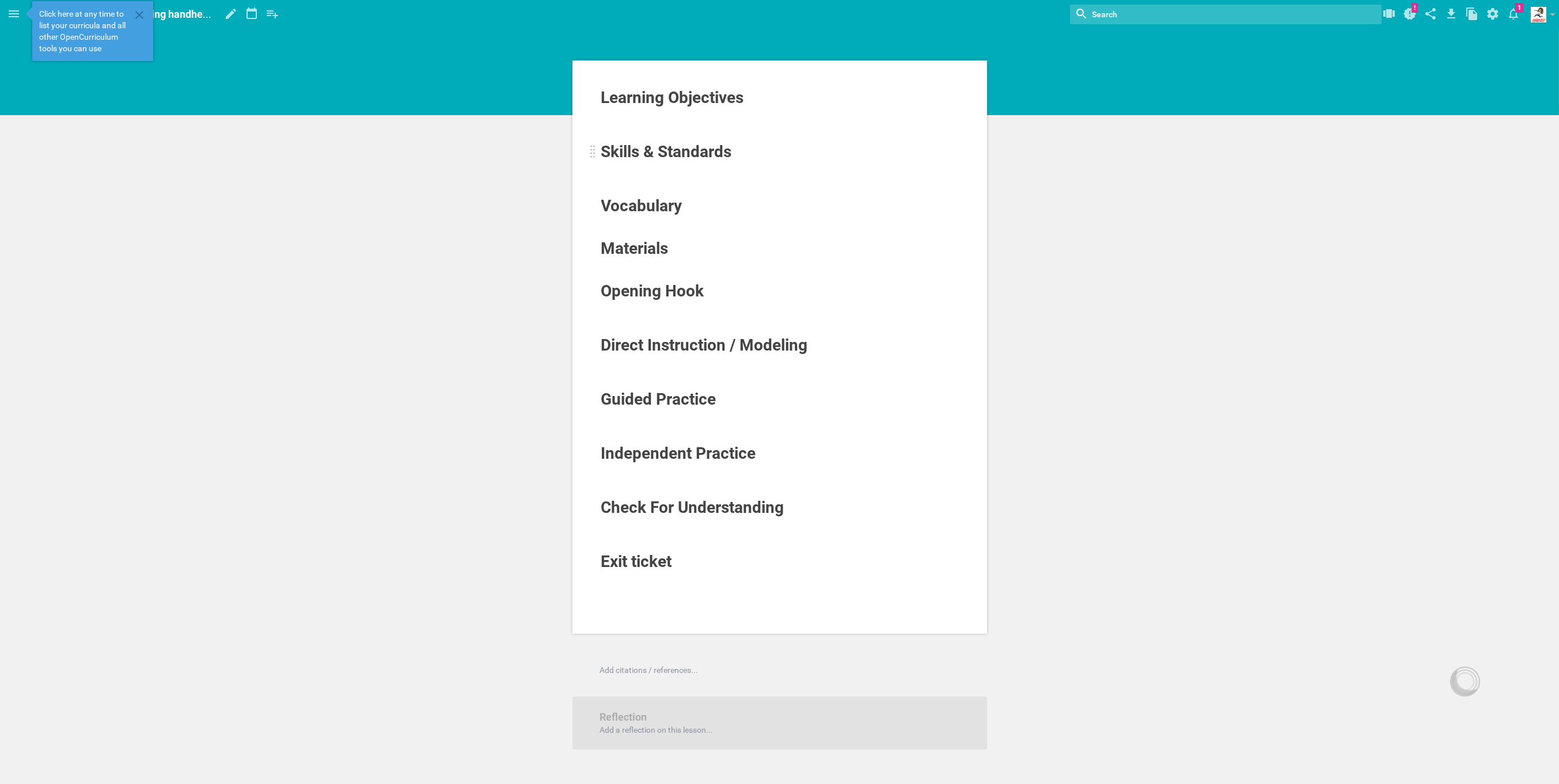
click at [743, 157] on div "Skills & Standards" at bounding box center [744, 151] width 286 height 18
click at [632, 41] on div at bounding box center [634, 43] width 6 height 5
click at [633, 60] on div "Home Planner My Libraries My Curriculum My Files Underhand throw using handheld…" at bounding box center [780, 392] width 1559 height 784
click at [1391, 254] on div "Learning Objectives Skills & Standards Vocabulary Materials Opening Hook Direct…" at bounding box center [780, 445] width 1559 height 890
drag, startPoint x: 1287, startPoint y: 261, endPoint x: 1154, endPoint y: 304, distance: 139.8
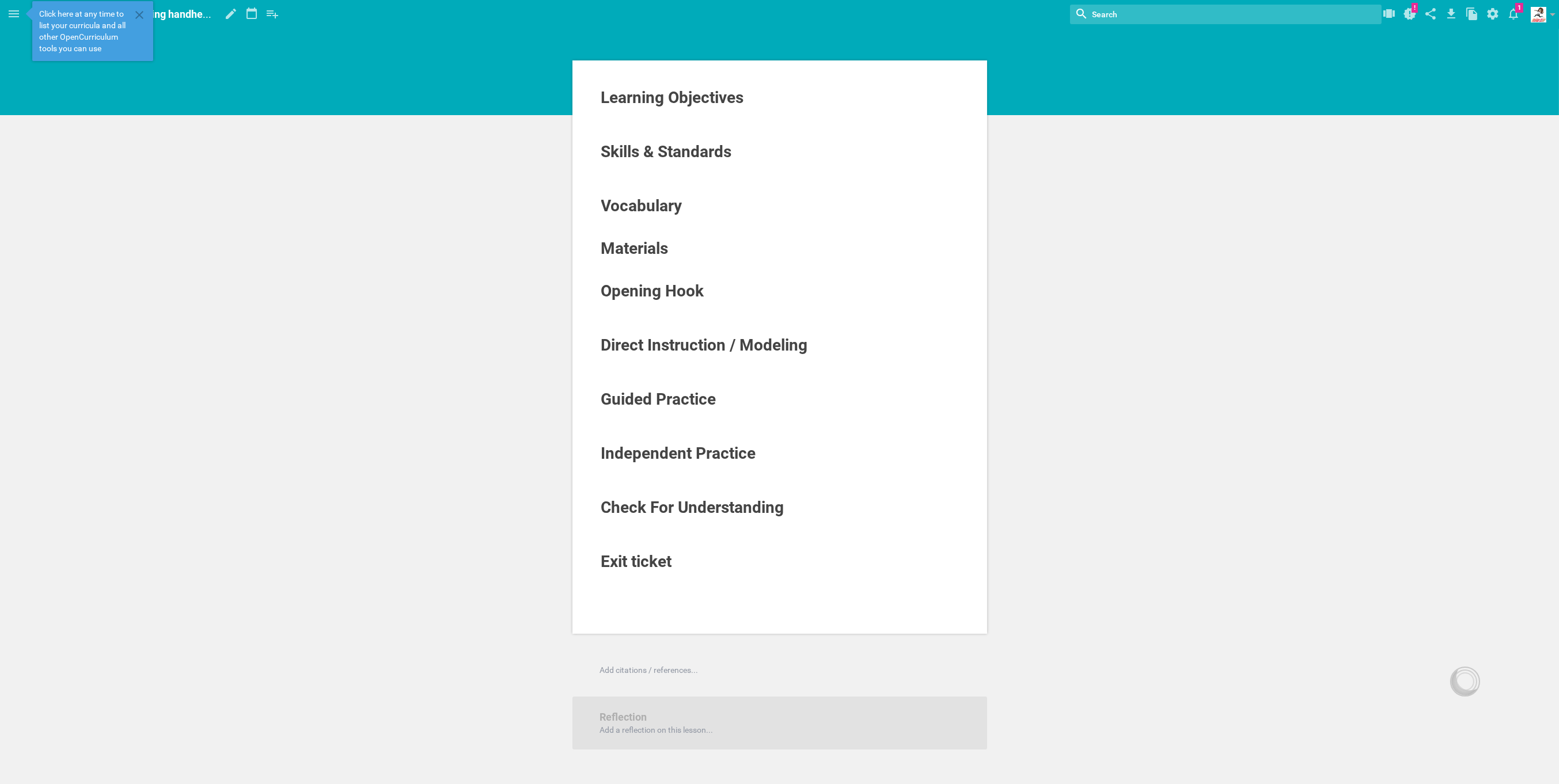
click at [1154, 304] on div "Learning Objectives Skills & Standards Vocabulary Materials Opening Hook Direct…" at bounding box center [780, 445] width 1559 height 890
click at [751, 102] on div "Learning Objectives" at bounding box center [744, 98] width 286 height 18
click at [1344, 149] on div "Learning Objectives Skills & Standards Vocabulary Materials Opening Hook Direct…" at bounding box center [780, 445] width 1559 height 890
click at [137, 12] on icon at bounding box center [139, 15] width 8 height 8
click at [12, 13] on icon at bounding box center [13, 13] width 14 height 14
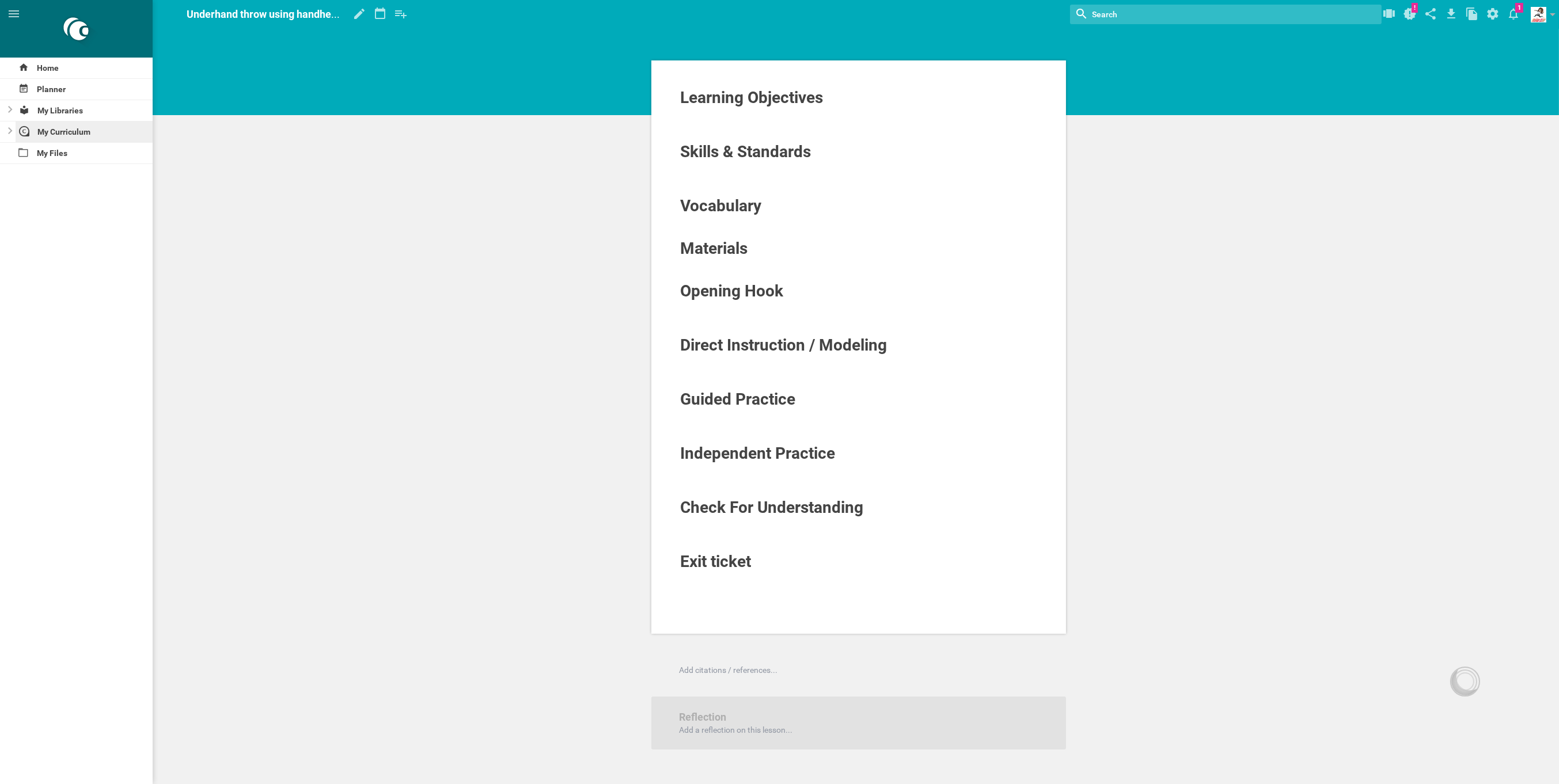
click at [73, 127] on div "My Curriculum" at bounding box center [84, 131] width 137 height 21
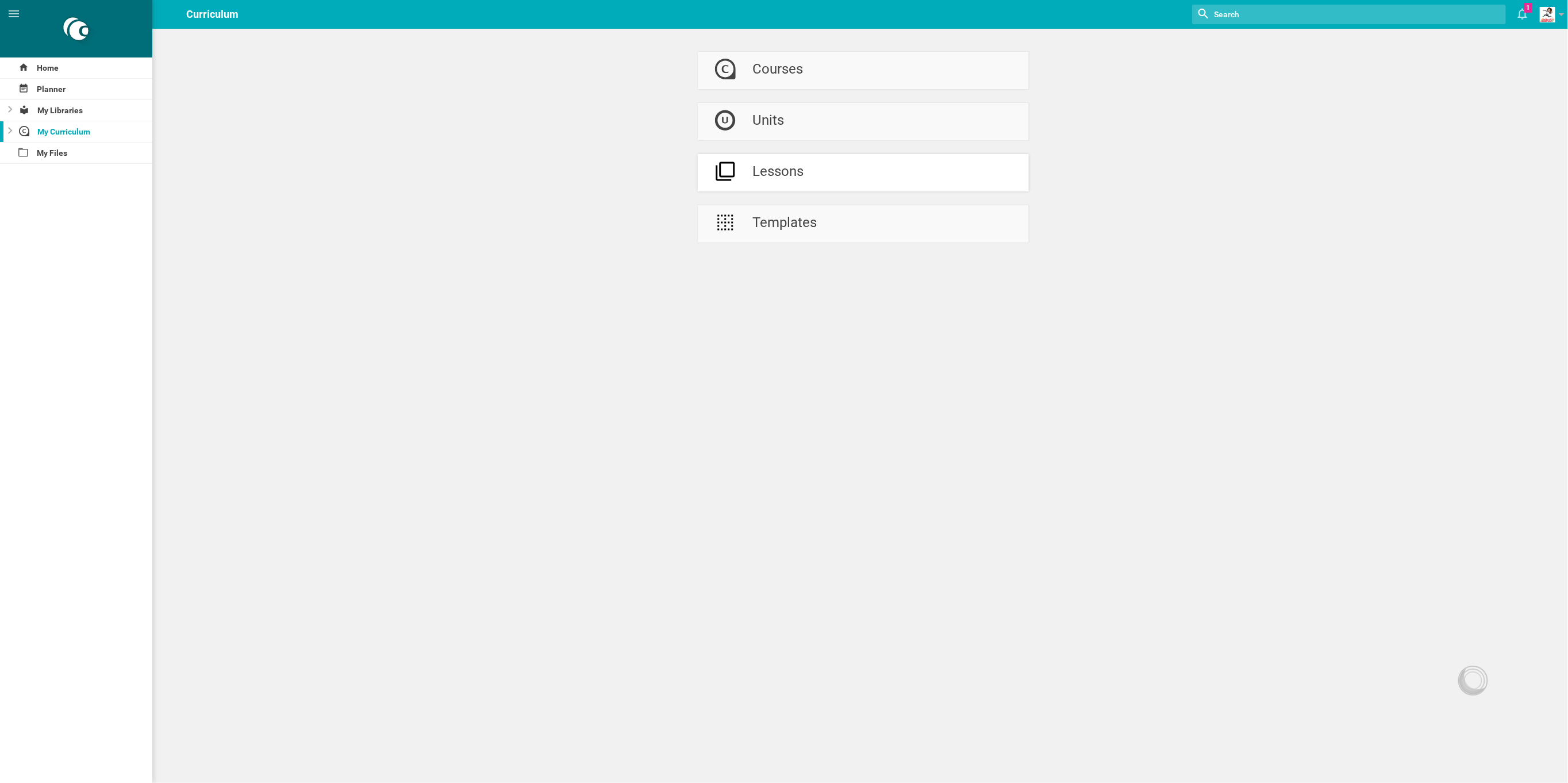
click at [865, 175] on link "Lessons" at bounding box center [863, 173] width 331 height 38
